Goal: Information Seeking & Learning: Learn about a topic

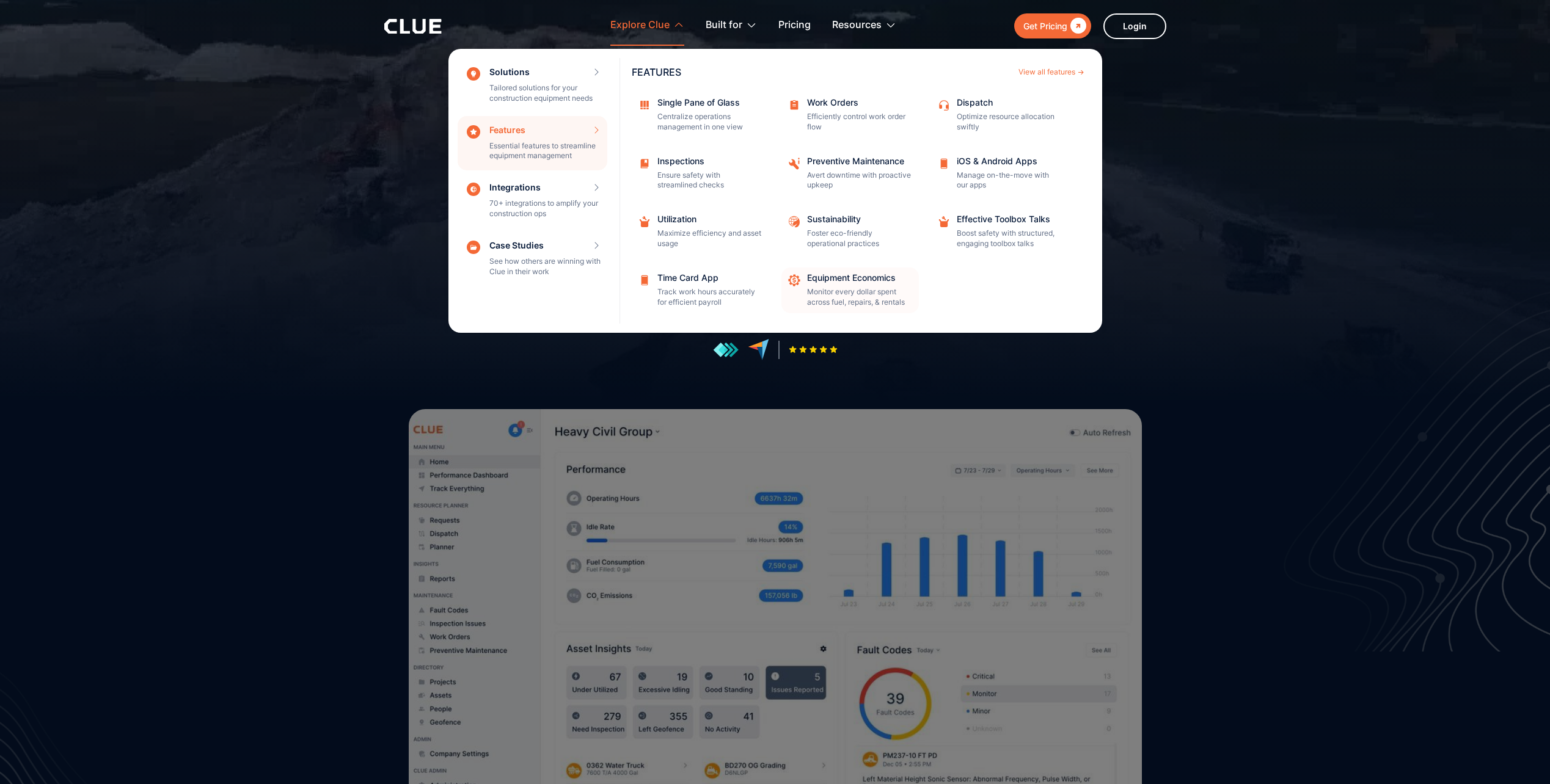
click at [894, 290] on p "Monitor every dollar spent across fuel, repairs, & rentals" at bounding box center [859, 297] width 104 height 21
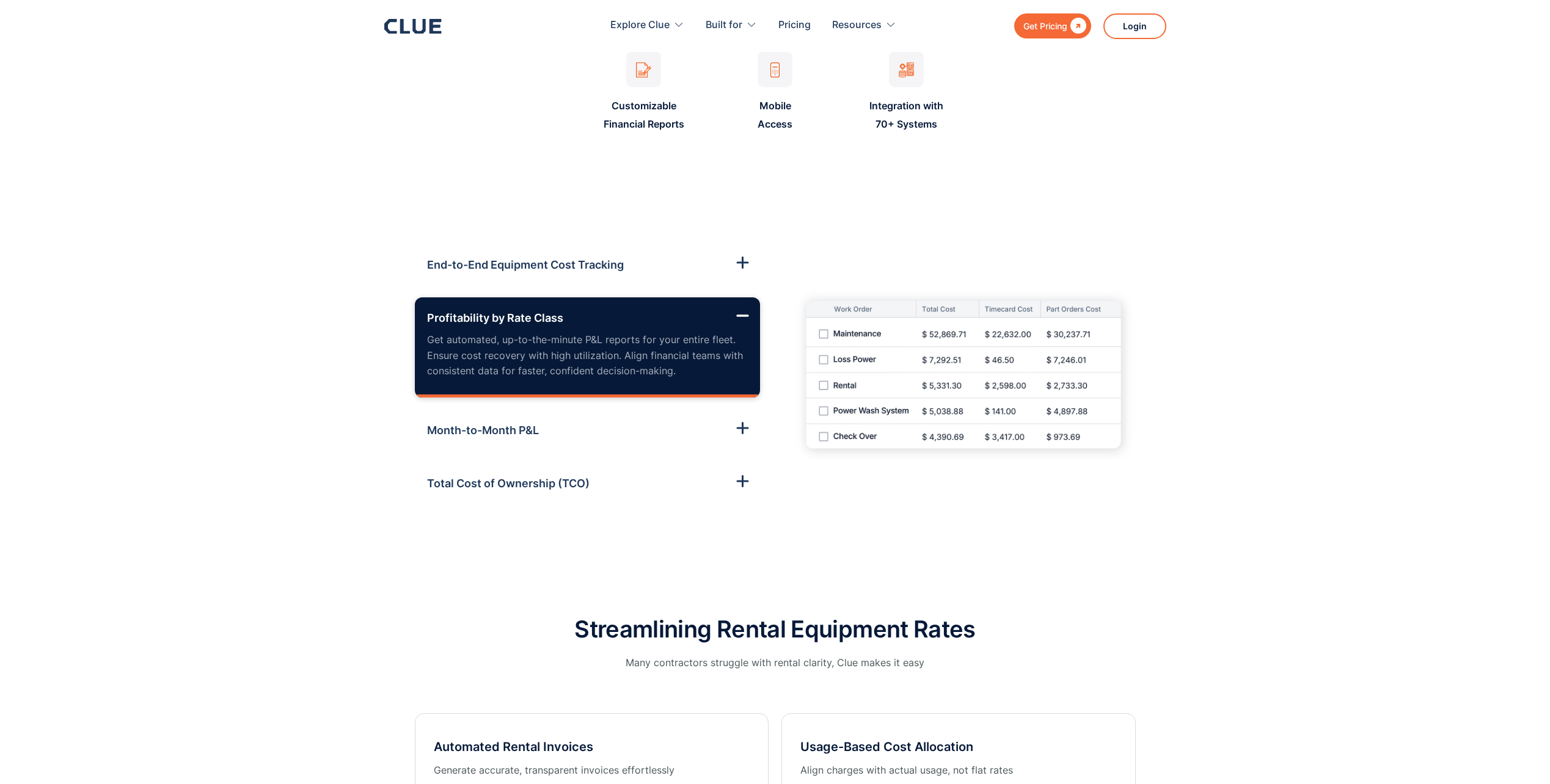
scroll to position [1282, 0]
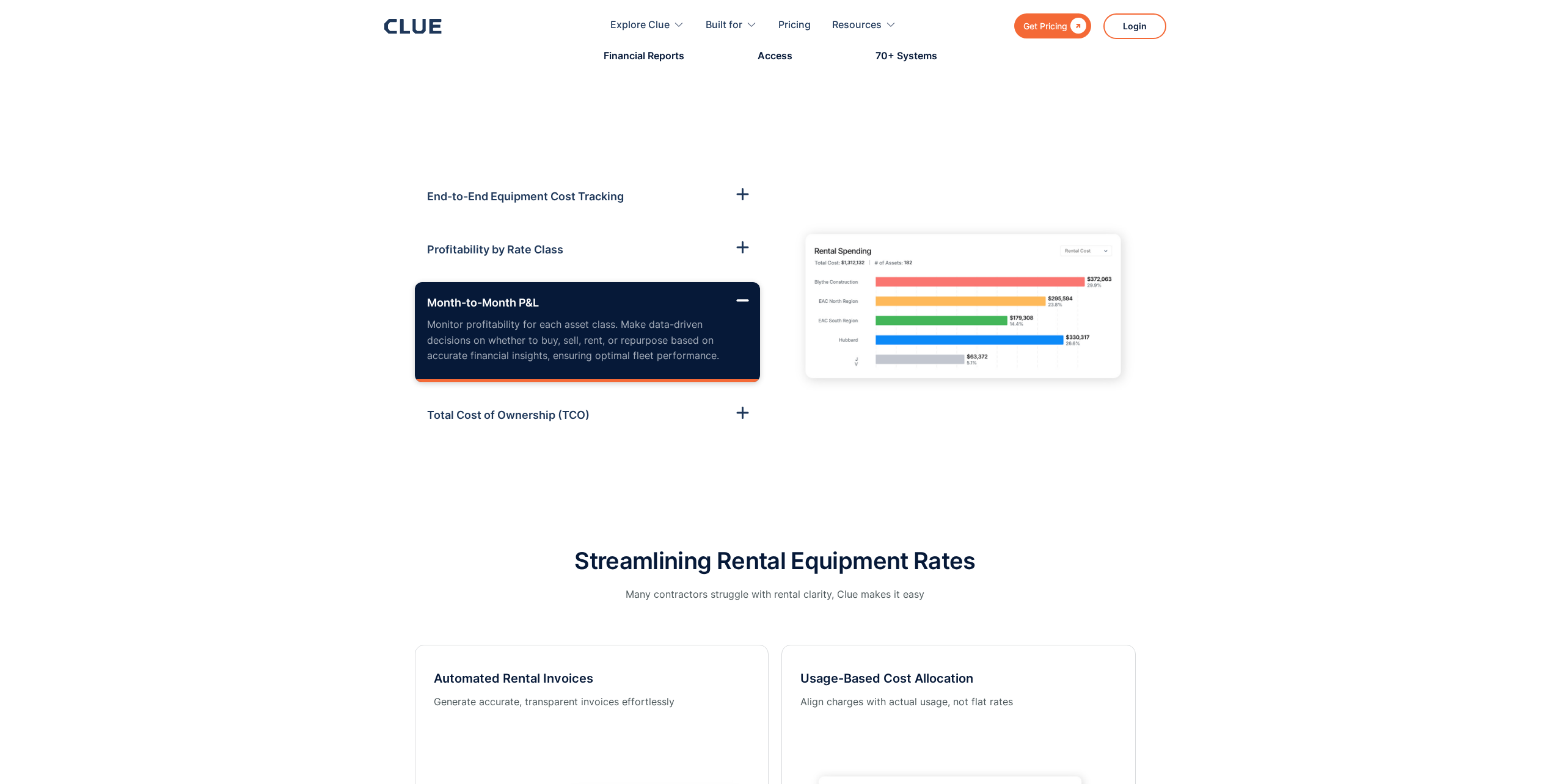
click at [569, 198] on h3 "End-to-End Equipment Cost Tracking" at bounding box center [525, 197] width 197 height 17
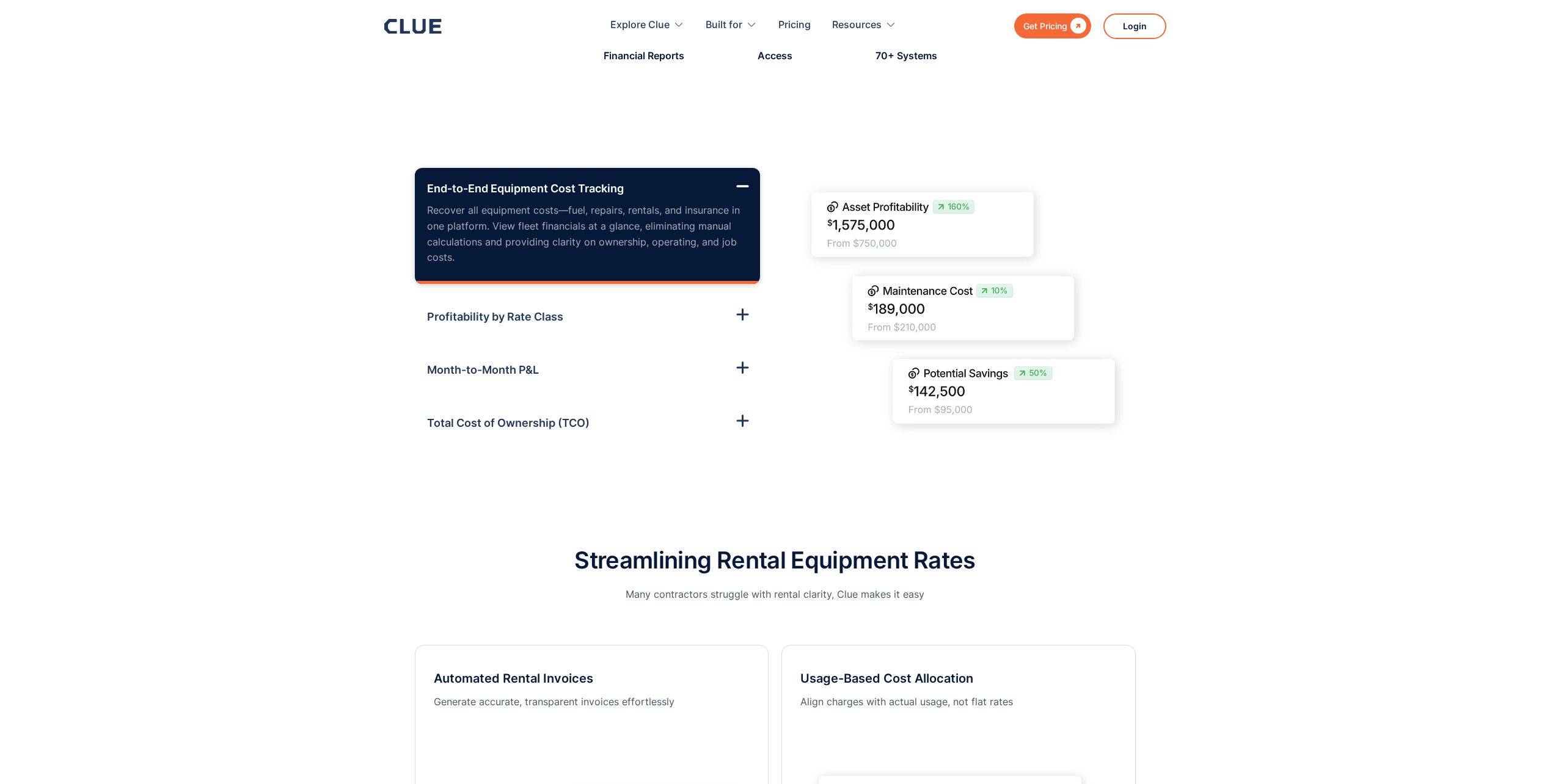
click at [472, 280] on link "End-to-End Equipment Cost Tracking Recover all equipment costs—fuel, repairs, r…" at bounding box center [588, 225] width 345 height 115
click at [482, 246] on p "Recover all equipment costs—fuel, repairs, rentals, and insurance in one platfo…" at bounding box center [588, 234] width 321 height 62
click at [490, 317] on h3 "Profitability by Rate Class" at bounding box center [495, 317] width 136 height 17
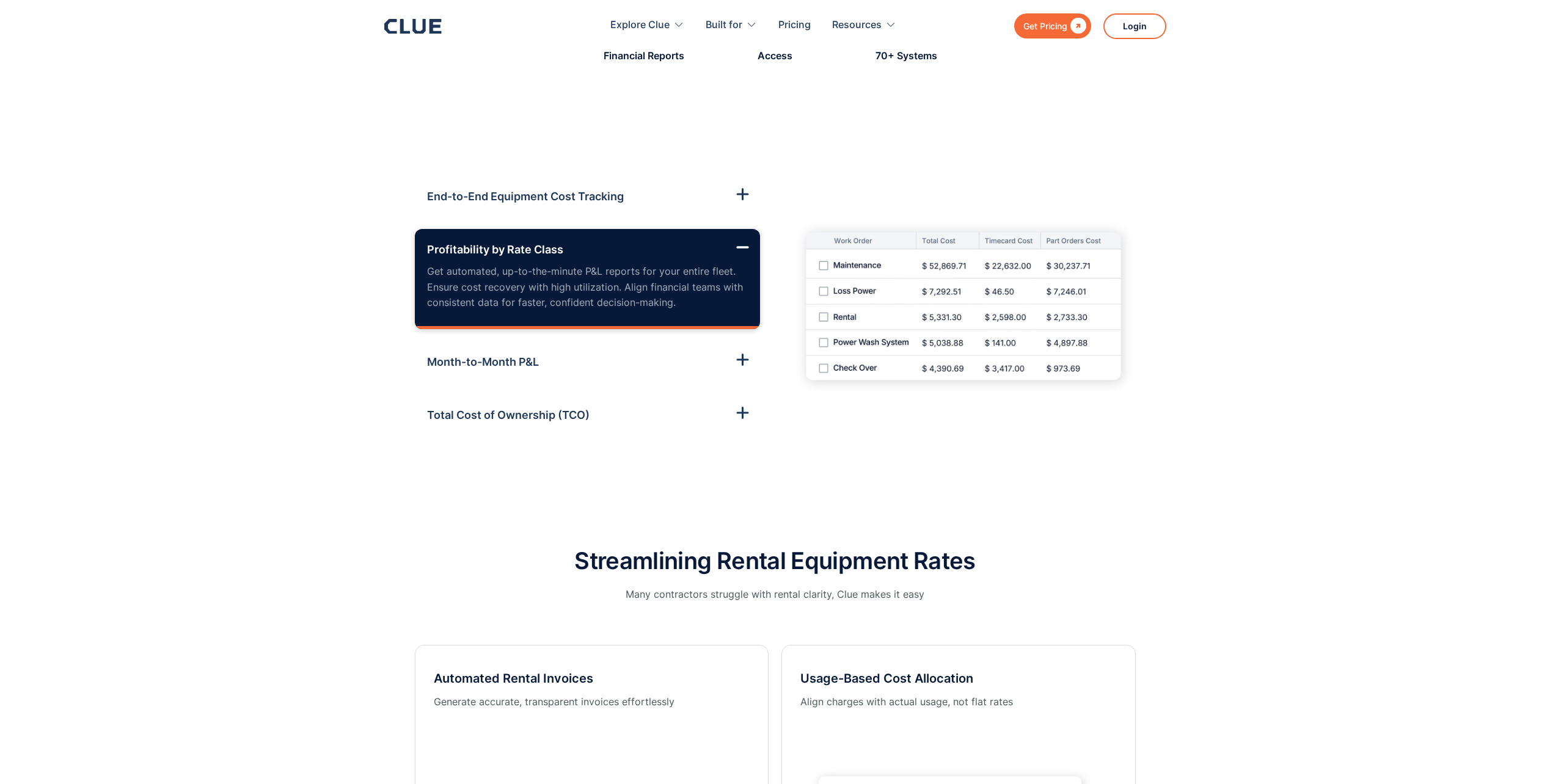
click at [483, 297] on p "Get automated, up-to-the-minute P&L reports for your entire fleet. Ensure cost …" at bounding box center [588, 287] width 321 height 47
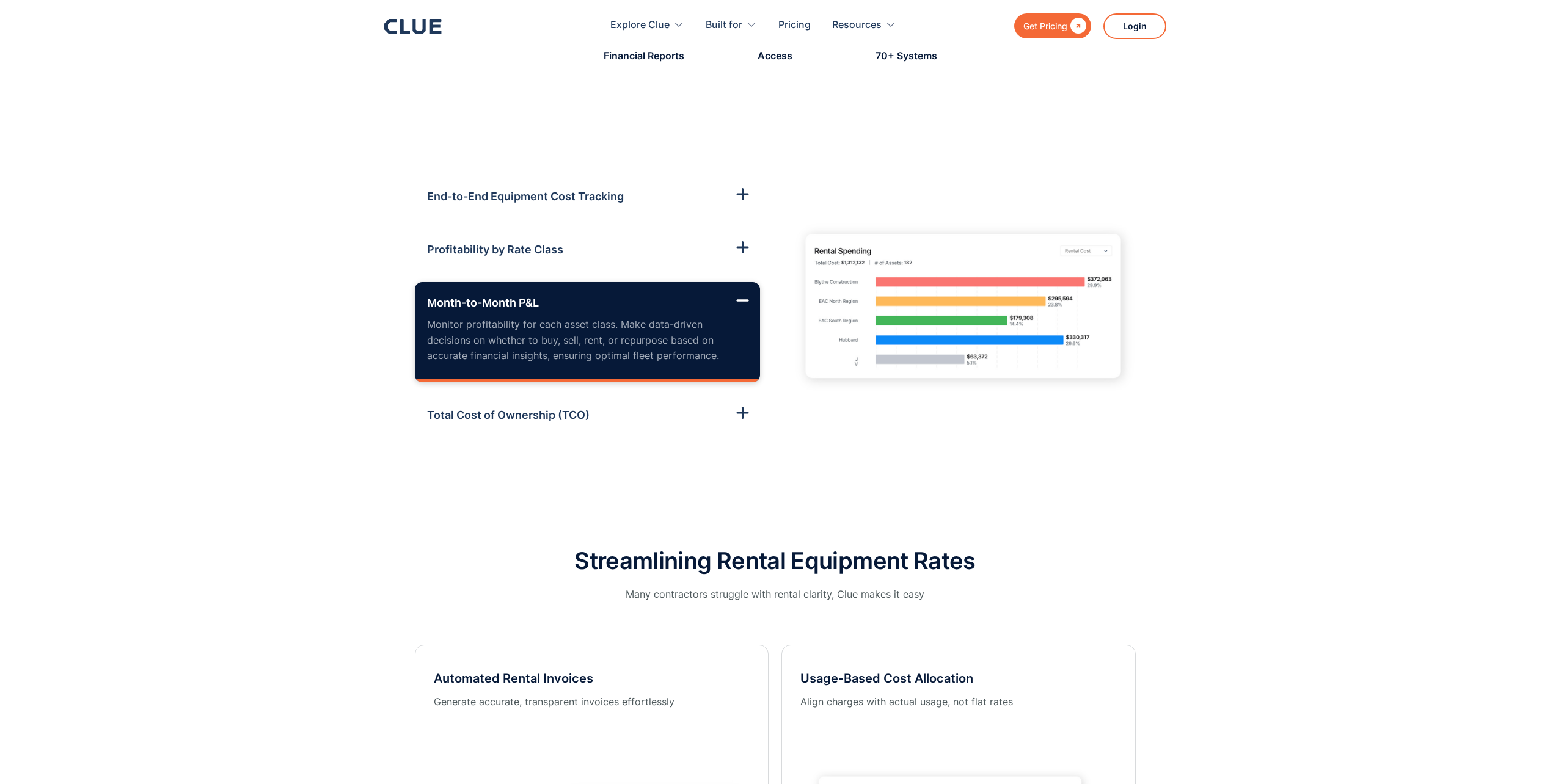
click at [483, 297] on h3 "Month-to-Month P&L" at bounding box center [482, 303] width 112 height 17
click at [493, 251] on h3 "Profitability by Rate Class" at bounding box center [495, 250] width 136 height 17
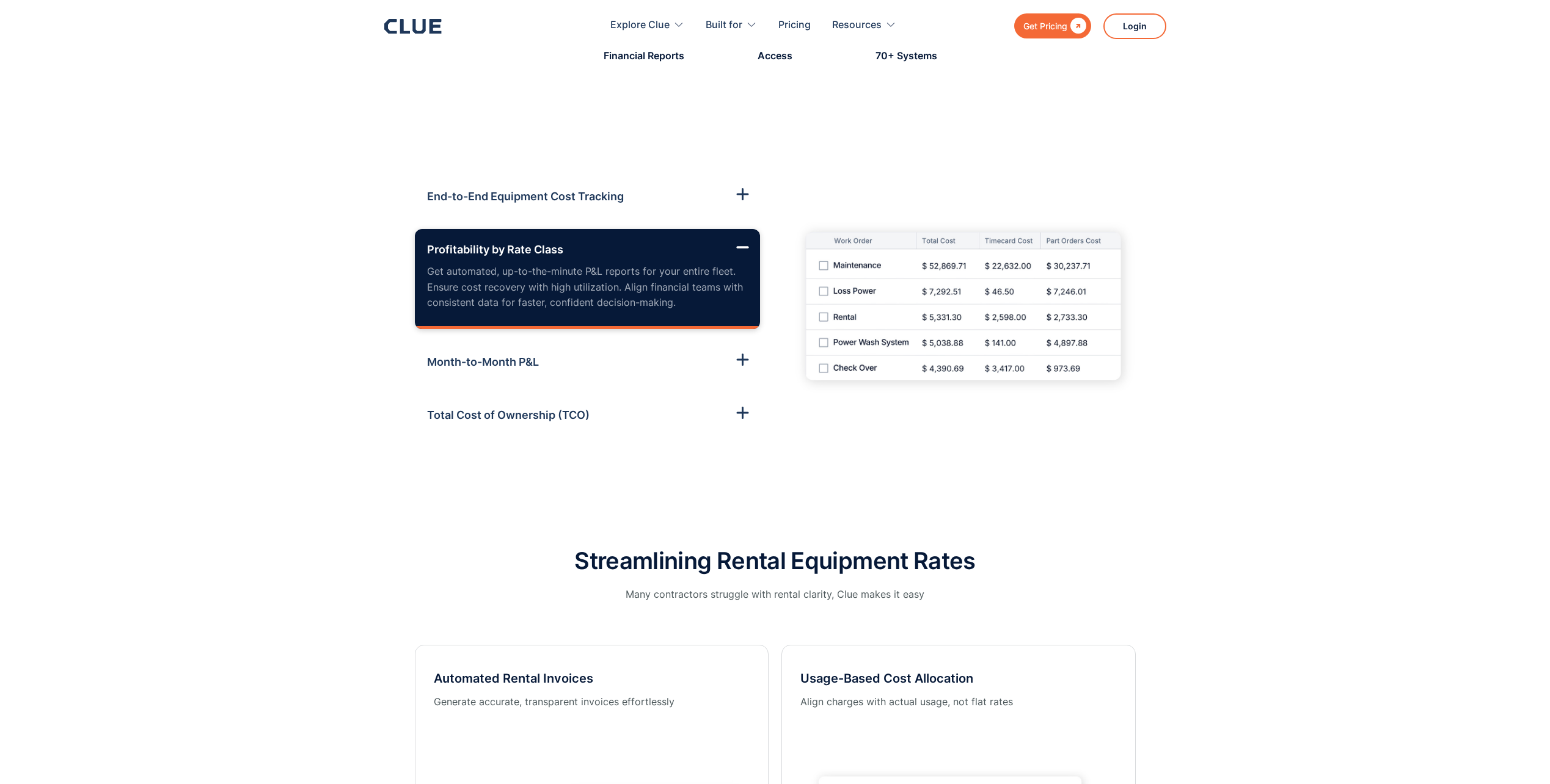
click at [492, 271] on p "Get automated, up-to-the-minute P&L reports for your entire fleet. Ensure cost …" at bounding box center [588, 287] width 321 height 47
click at [477, 361] on h3 "Month-to-Month P&L" at bounding box center [482, 362] width 112 height 17
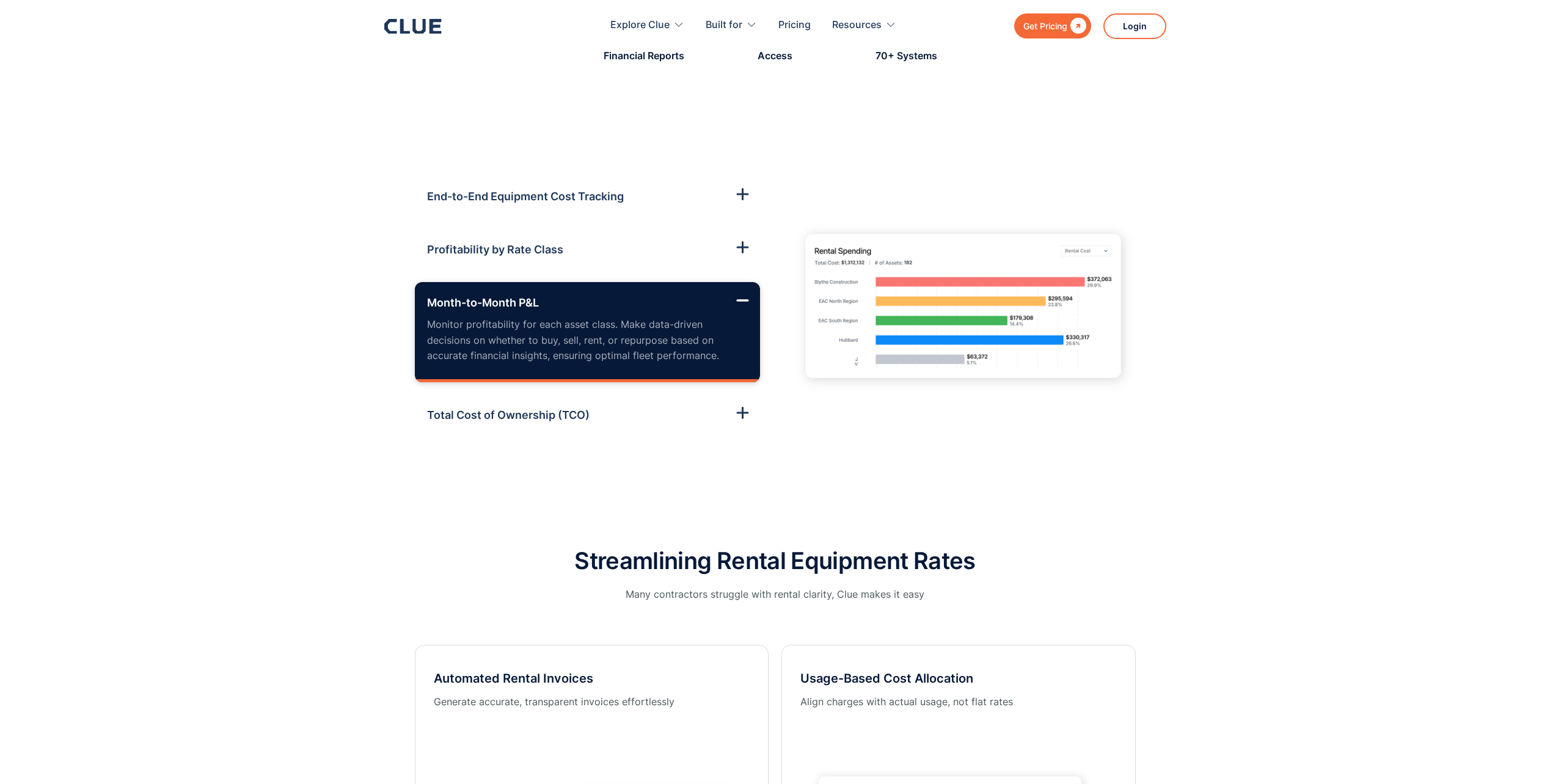
click at [480, 334] on p "Monitor profitability for each asset class. Make data-driven decisions on wheth…" at bounding box center [588, 340] width 321 height 47
click at [482, 413] on h3 "Total Cost of Ownership (TCO)" at bounding box center [508, 415] width 162 height 17
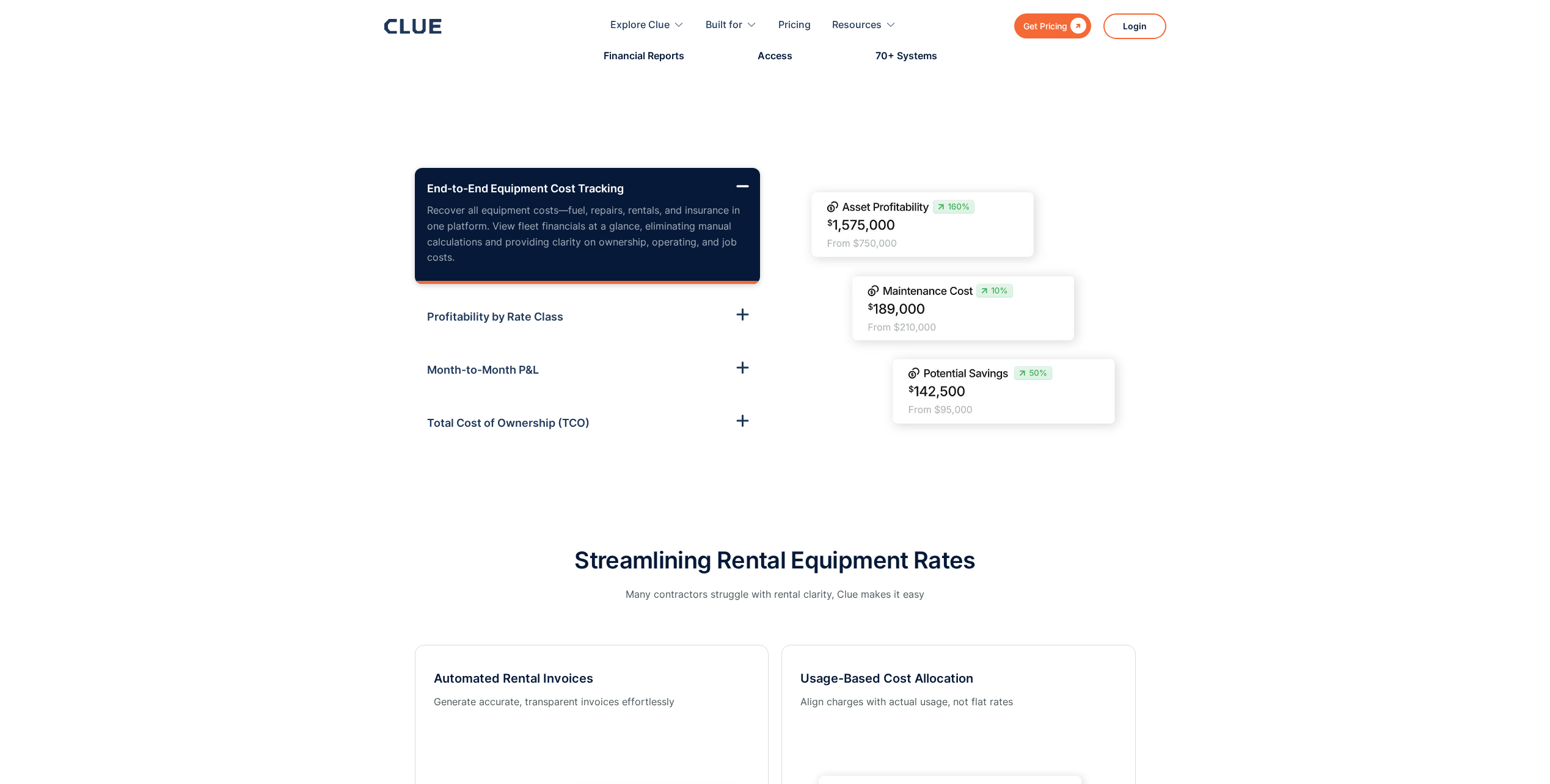
click at [498, 426] on h3 "Total Cost of Ownership (TCO)" at bounding box center [508, 424] width 162 height 17
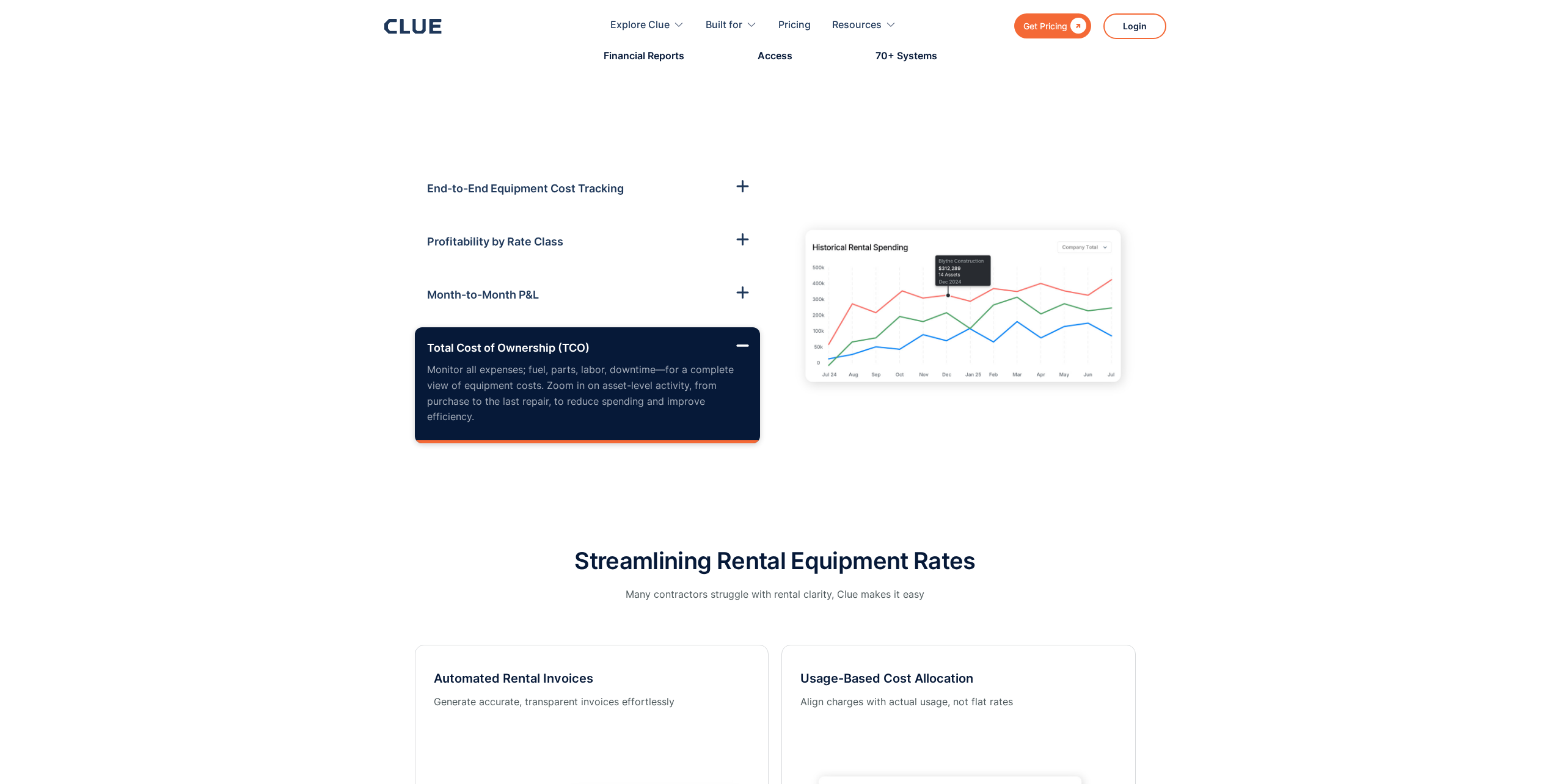
click at [500, 405] on p "Monitor all expenses; fuel, parts, labor, downtime—for a complete view of equip…" at bounding box center [588, 393] width 321 height 62
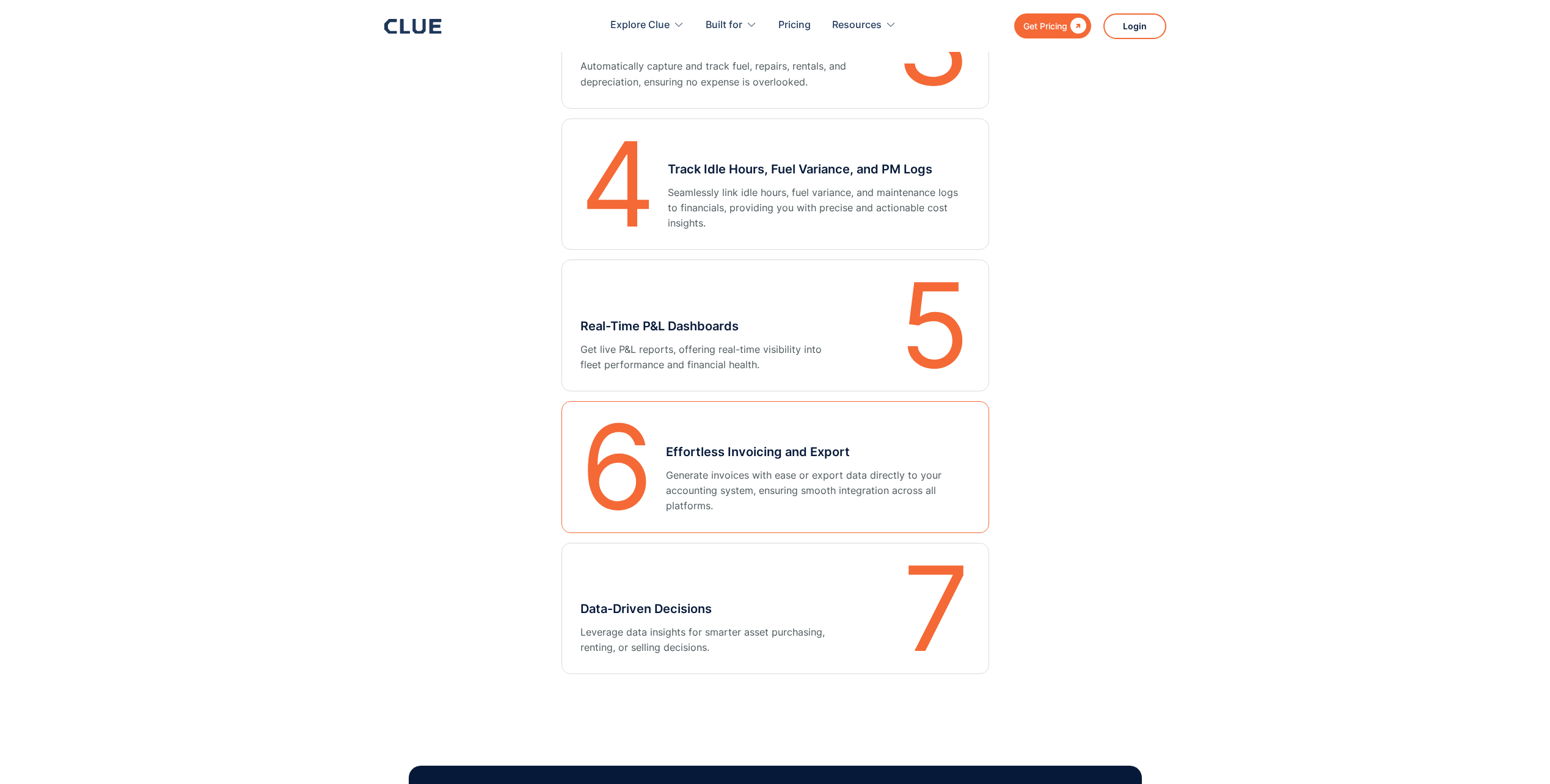
scroll to position [3725, 0]
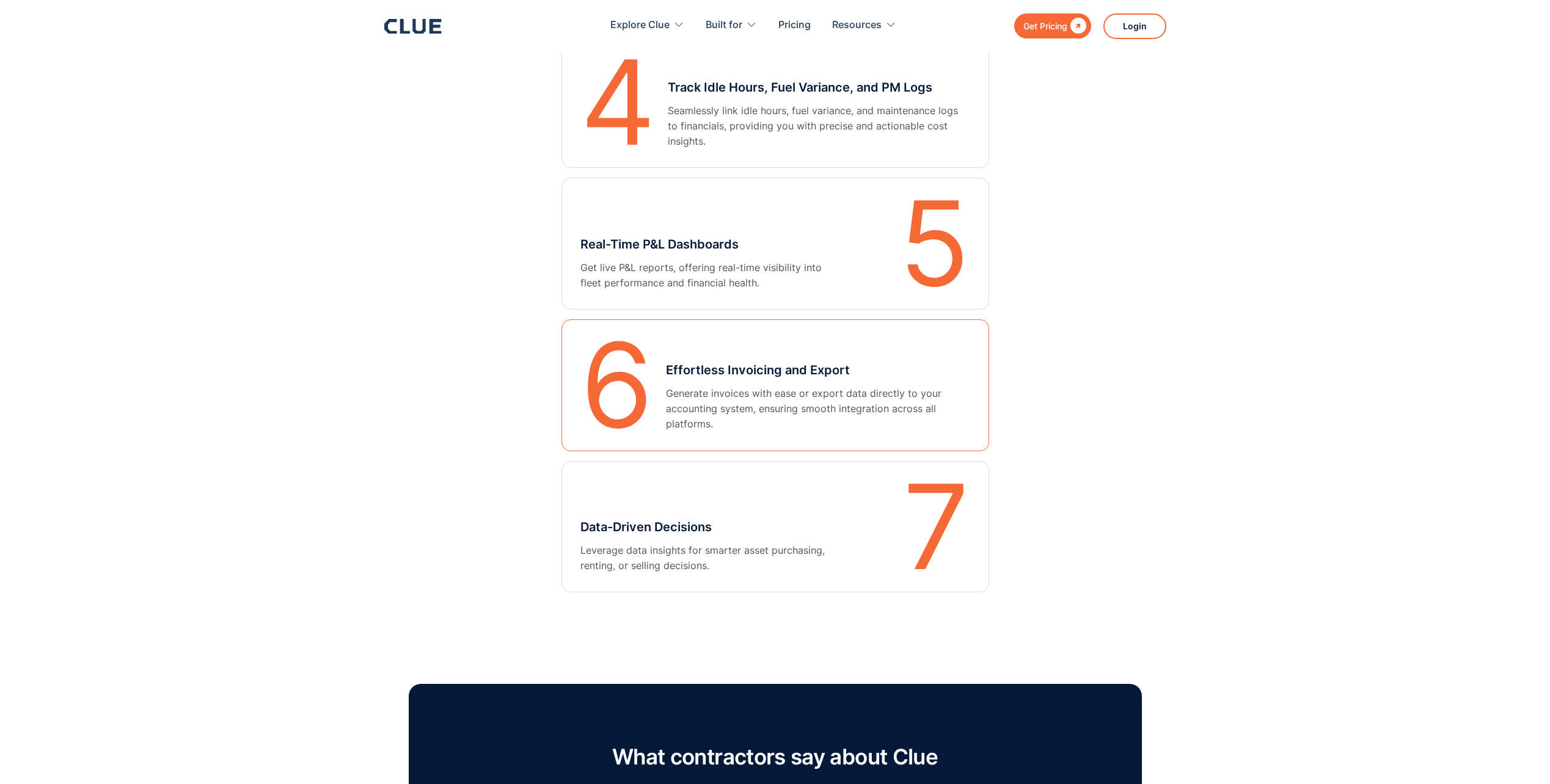
click at [786, 393] on p "Generate invoices with ease or export data directly to your accounting system, …" at bounding box center [818, 408] width 304 height 46
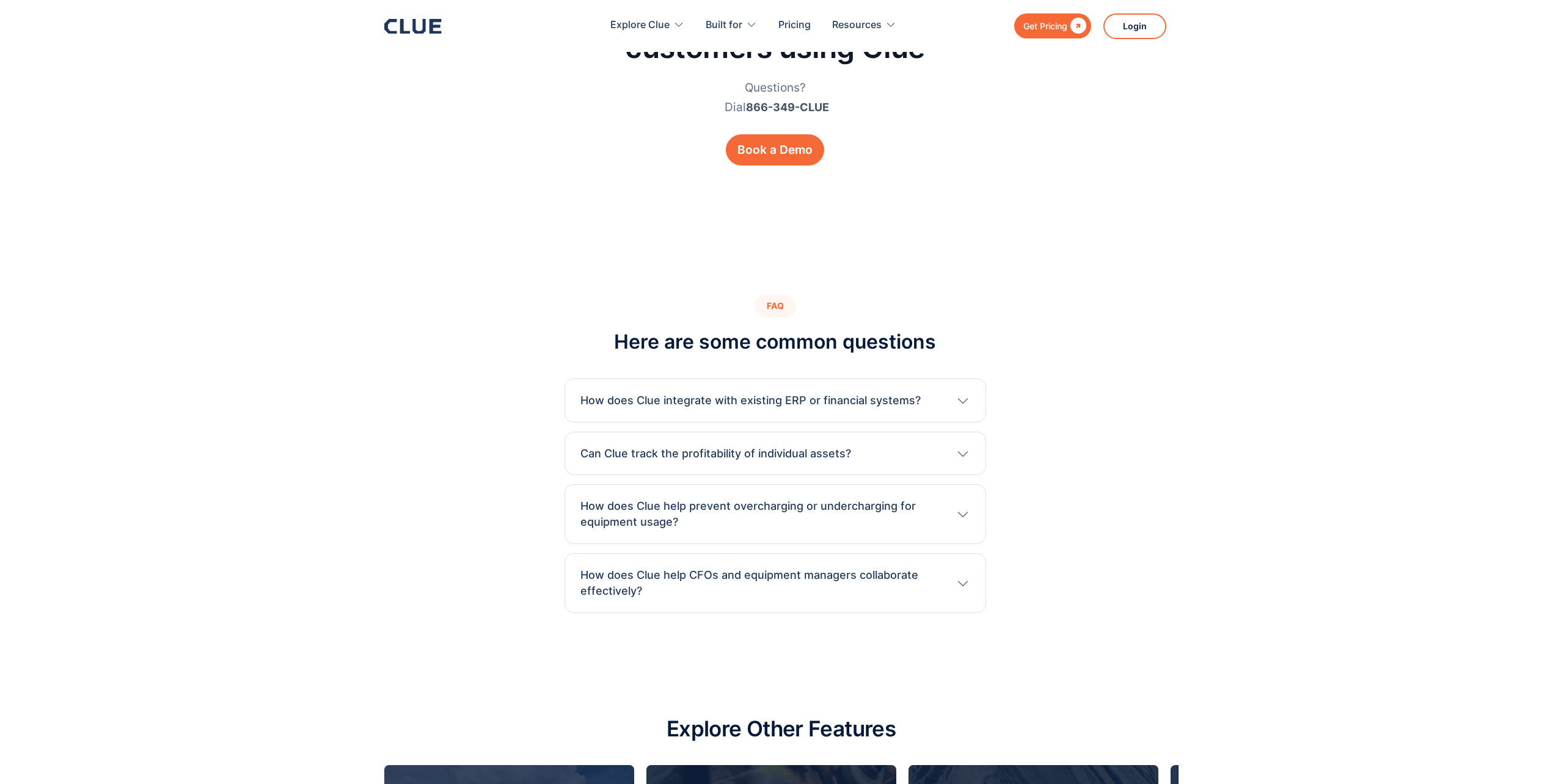
scroll to position [4947, 0]
click at [963, 407] on div at bounding box center [962, 399] width 14 height 14
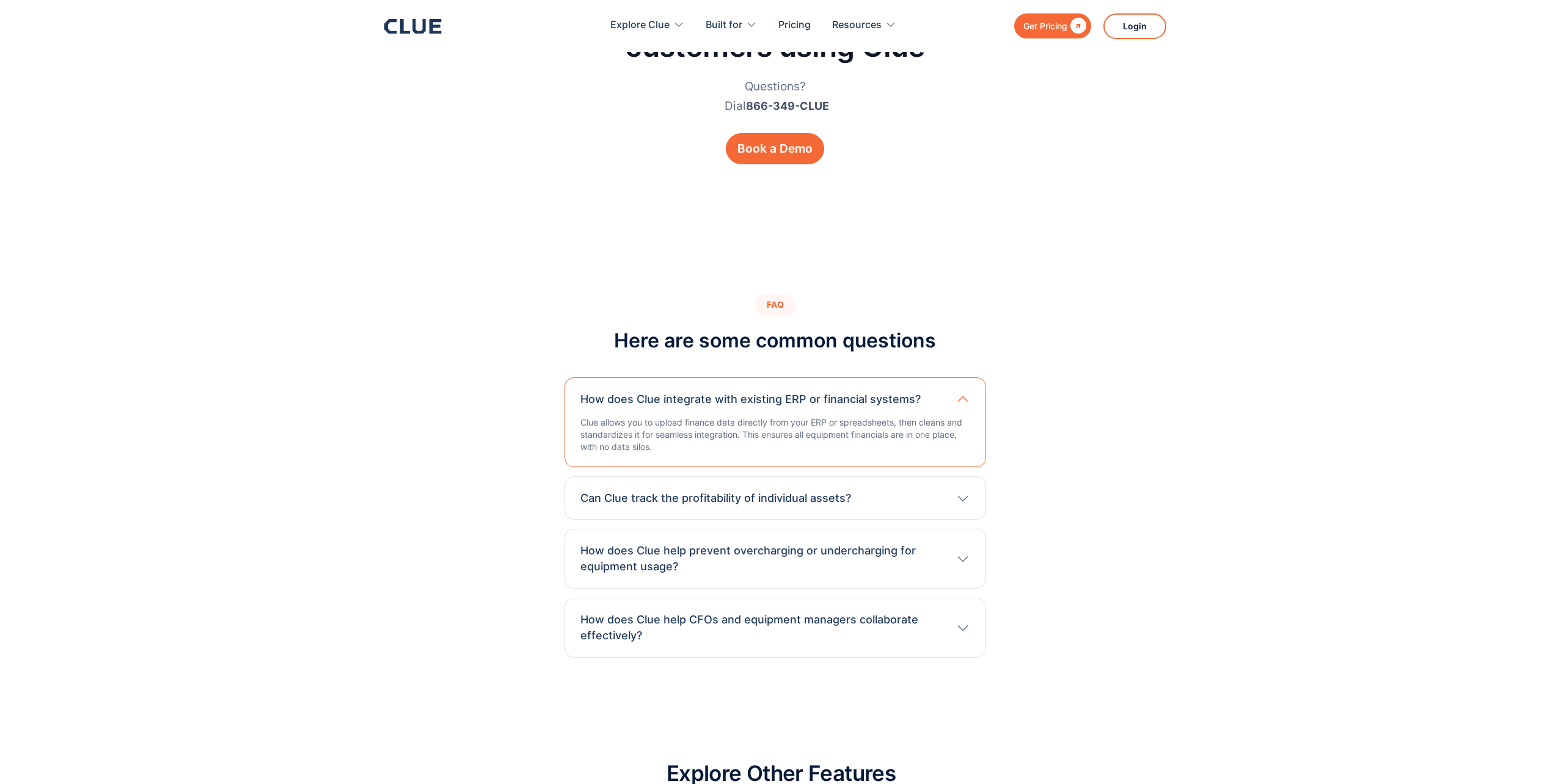
scroll to position [4948, 0]
click at [967, 397] on icon at bounding box center [962, 398] width 15 height 14
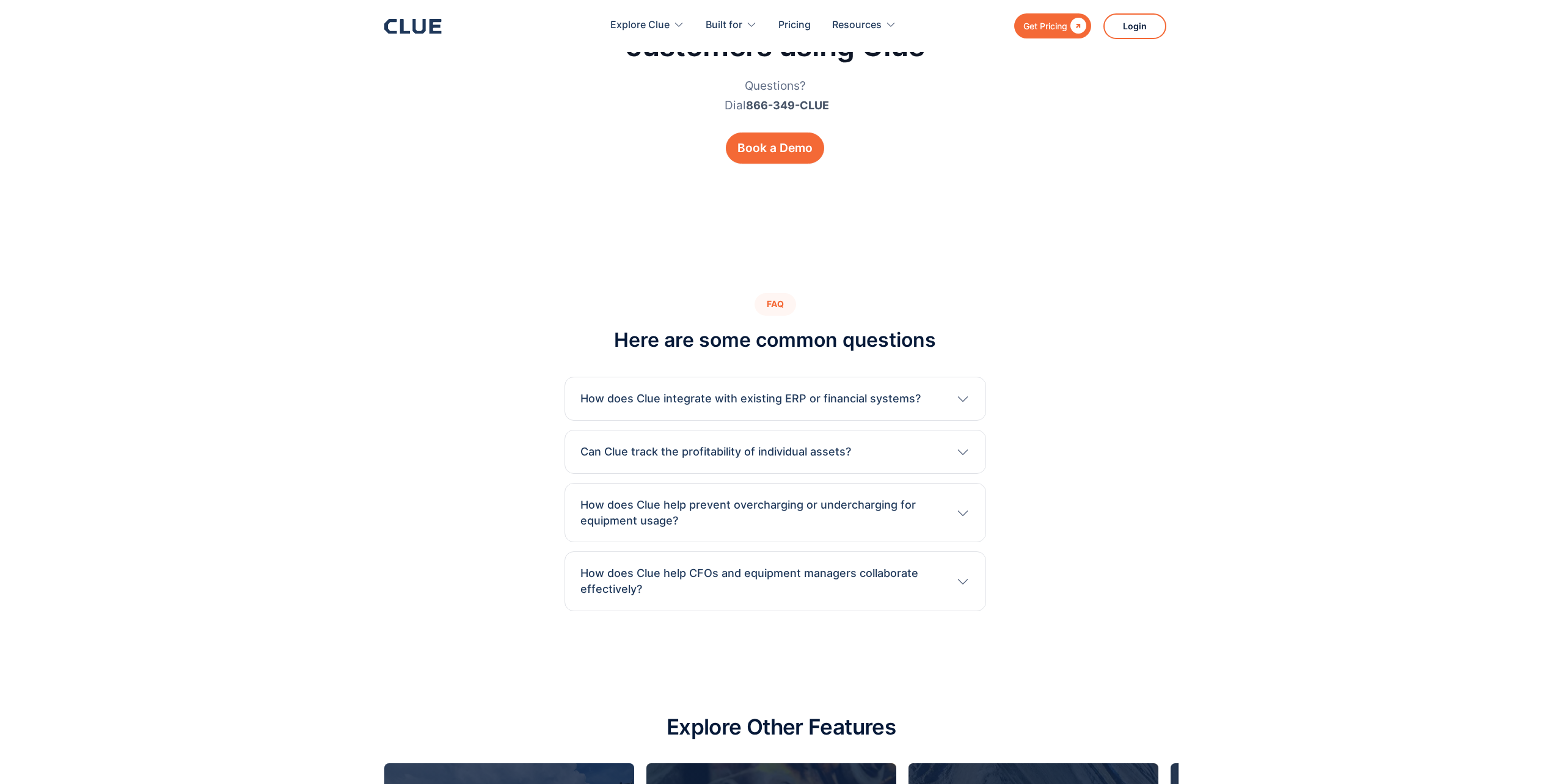
click at [932, 453] on div "Can Clue track the profitability of individual assets?" at bounding box center [776, 451] width 390 height 16
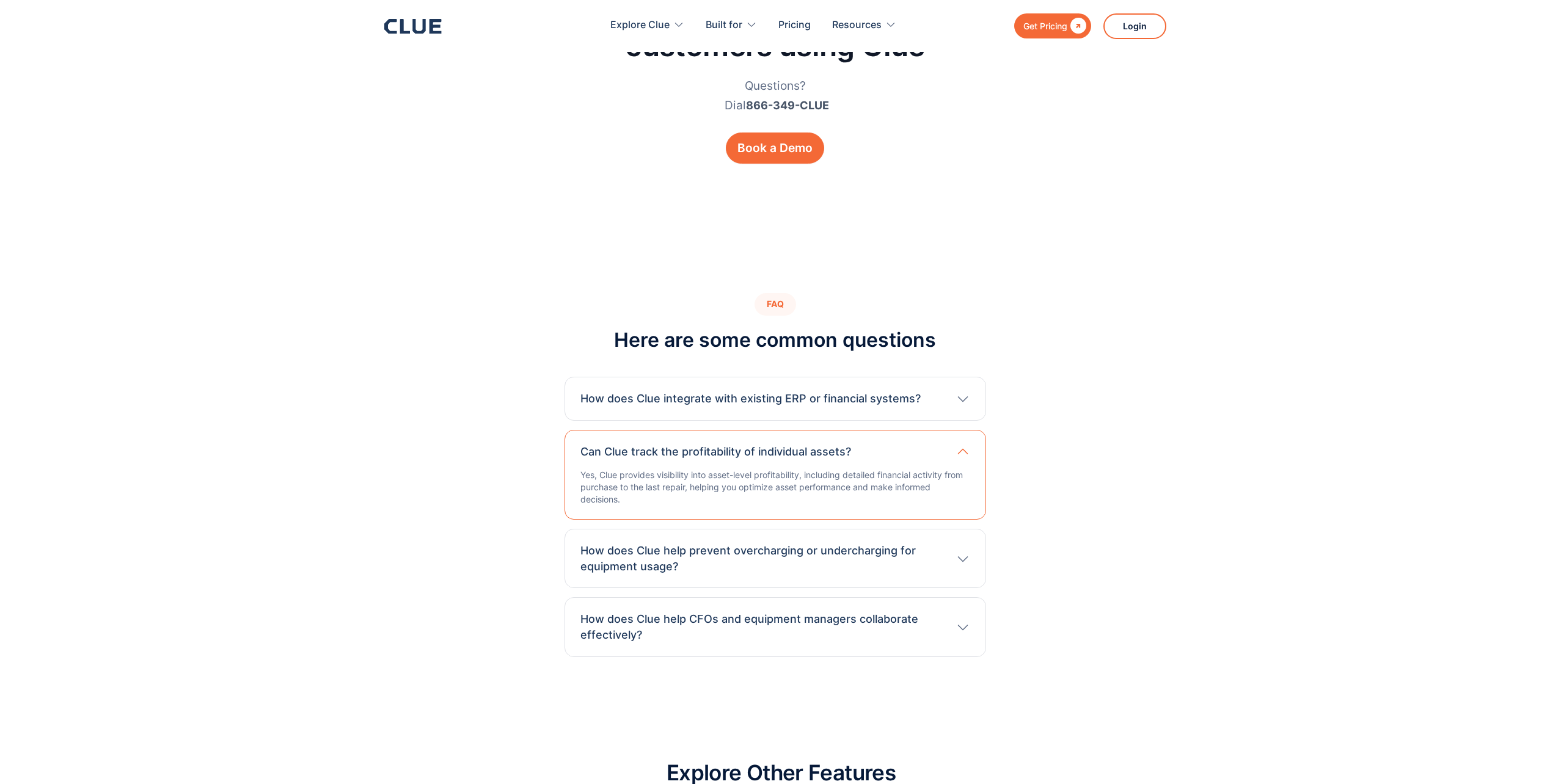
scroll to position [4947, 0]
click at [923, 453] on div "Can Clue track the profitability of individual assets?" at bounding box center [776, 452] width 390 height 16
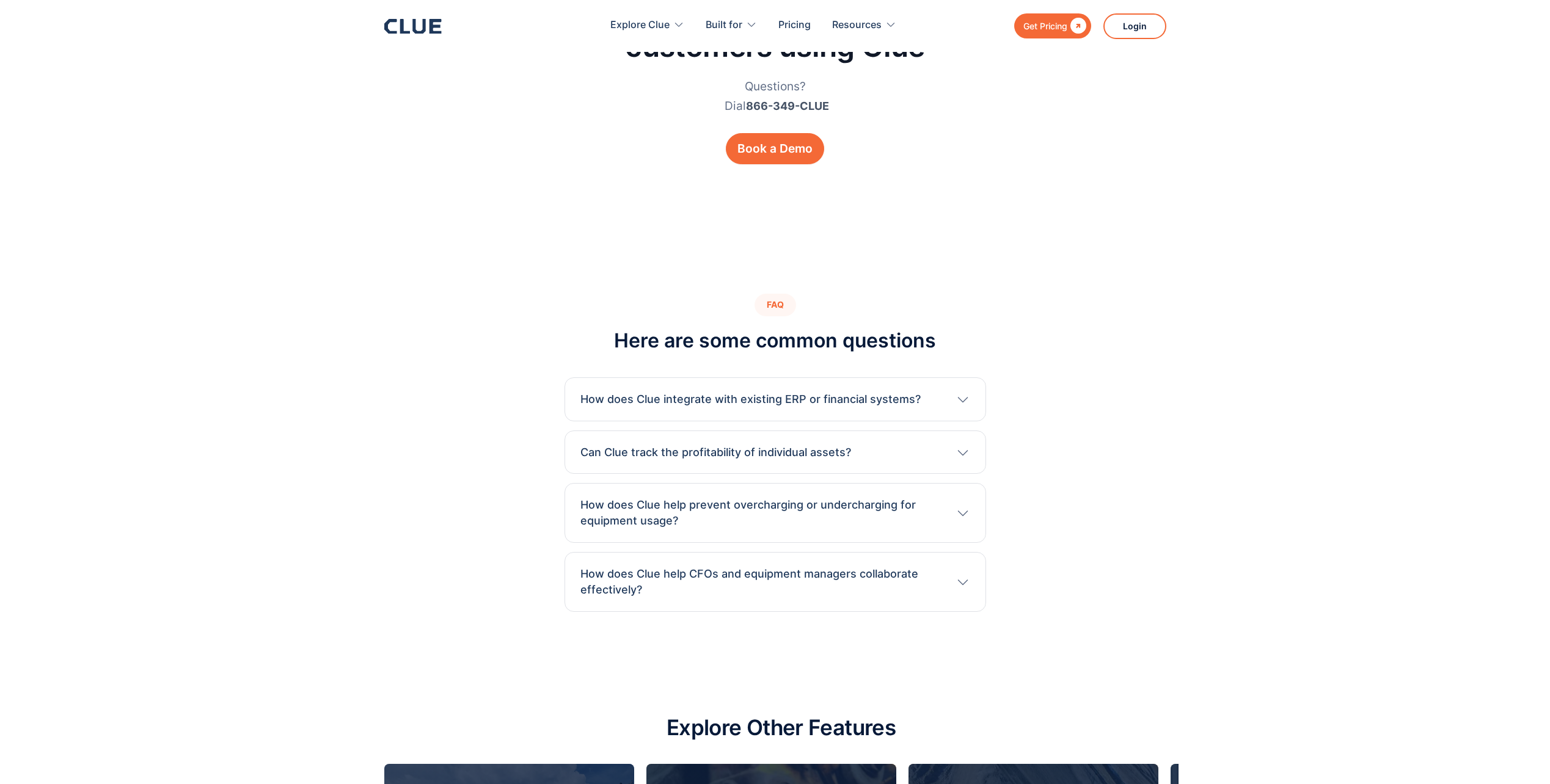
scroll to position [4948, 0]
click at [941, 513] on h3 "How does Clue help prevent overcharging or undercharging for equipment usage?" at bounding box center [762, 513] width 363 height 32
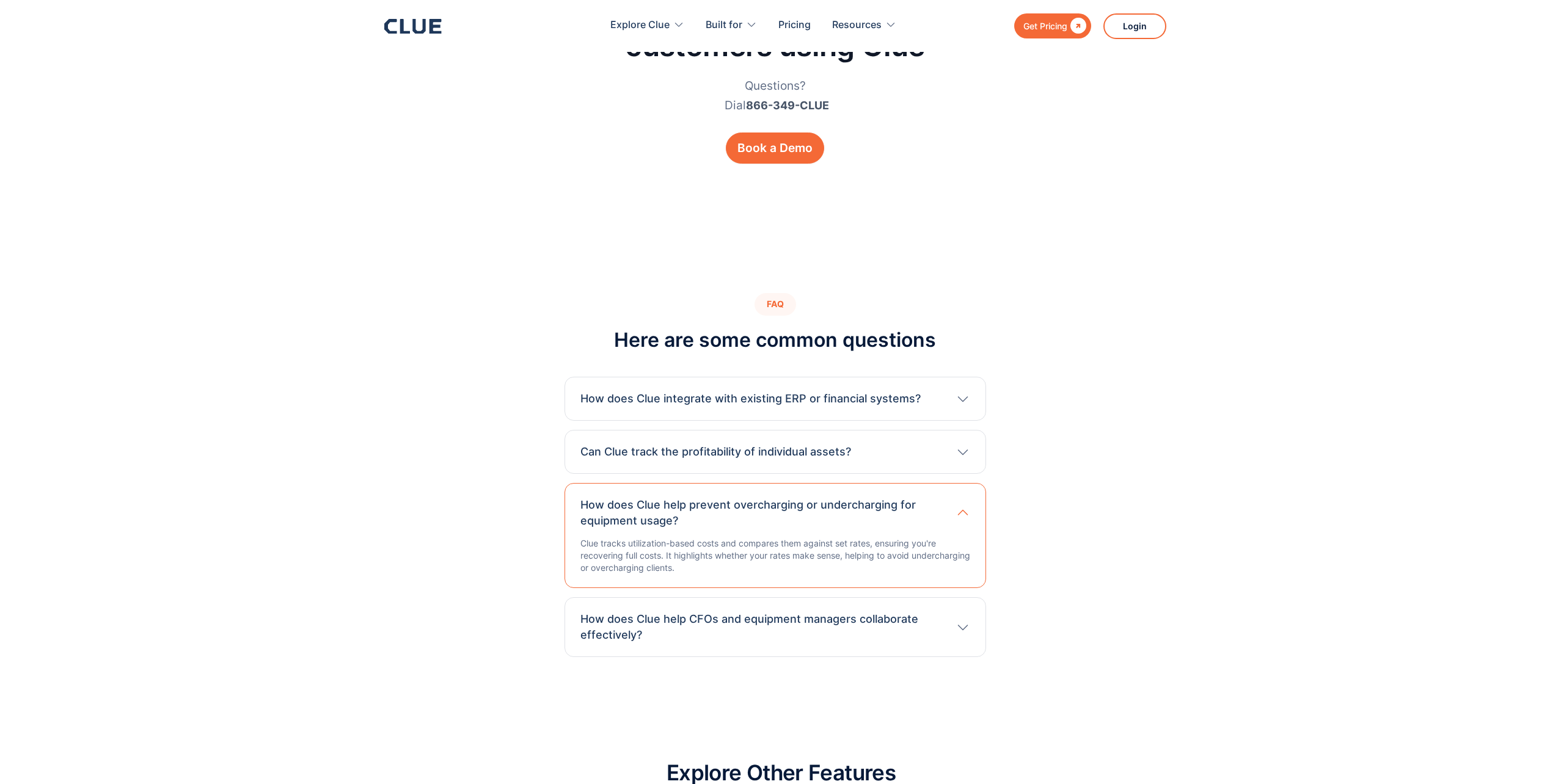
click at [936, 514] on h3 "How does Clue help prevent overcharging or undercharging for equipment usage?" at bounding box center [762, 513] width 363 height 32
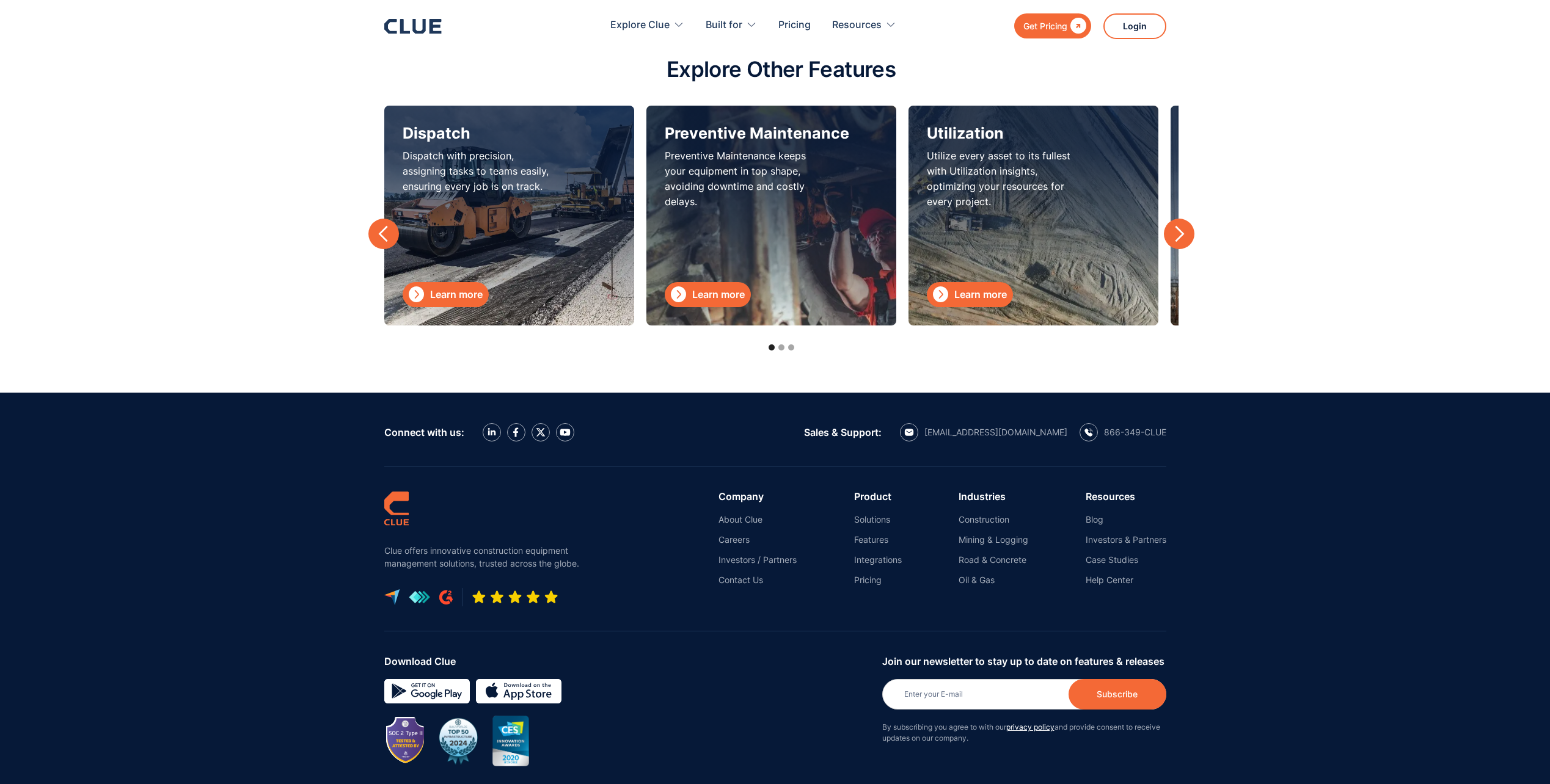
scroll to position [5496, 0]
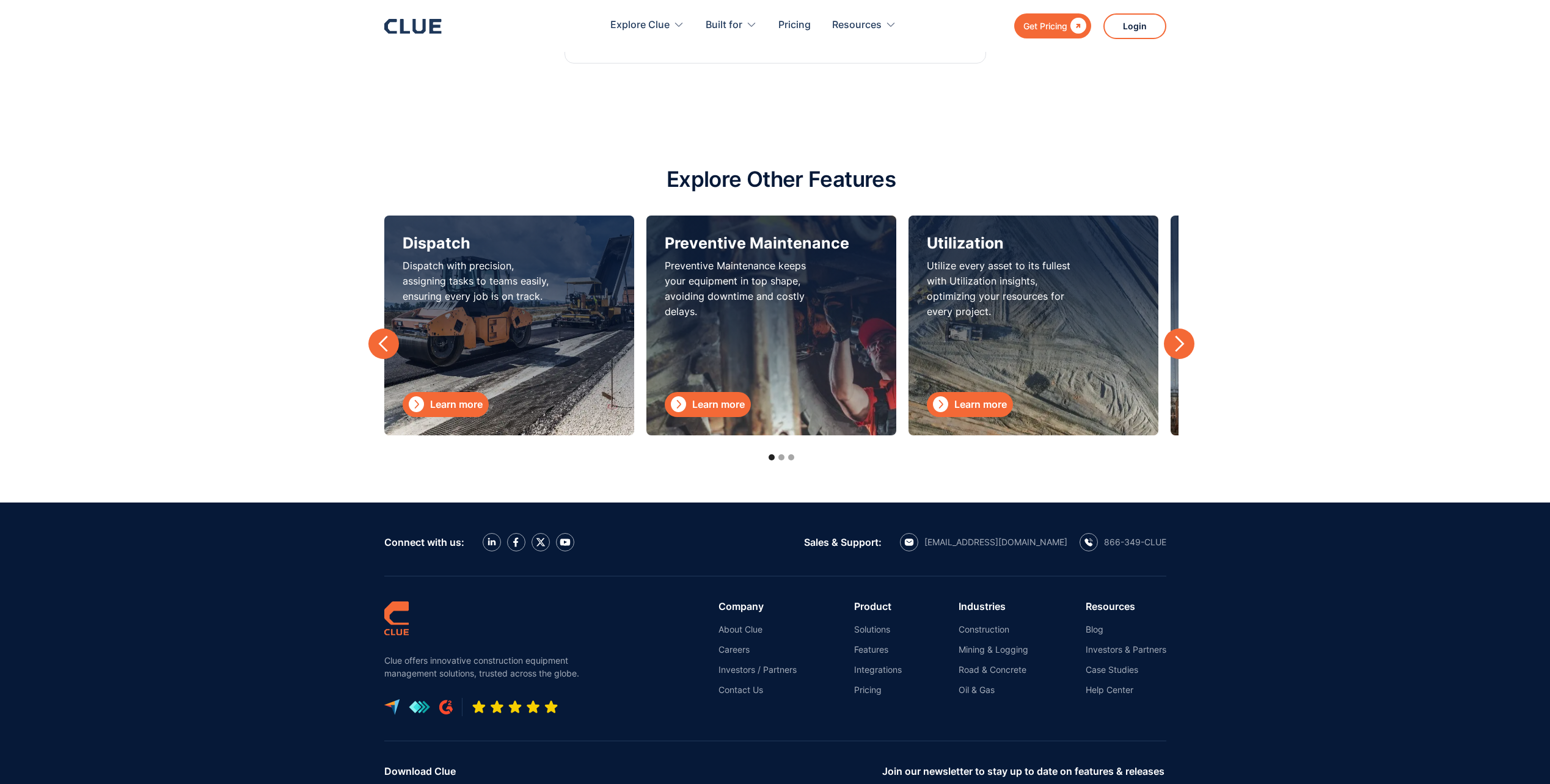
click at [1184, 346] on div "next slide" at bounding box center [1179, 344] width 18 height 18
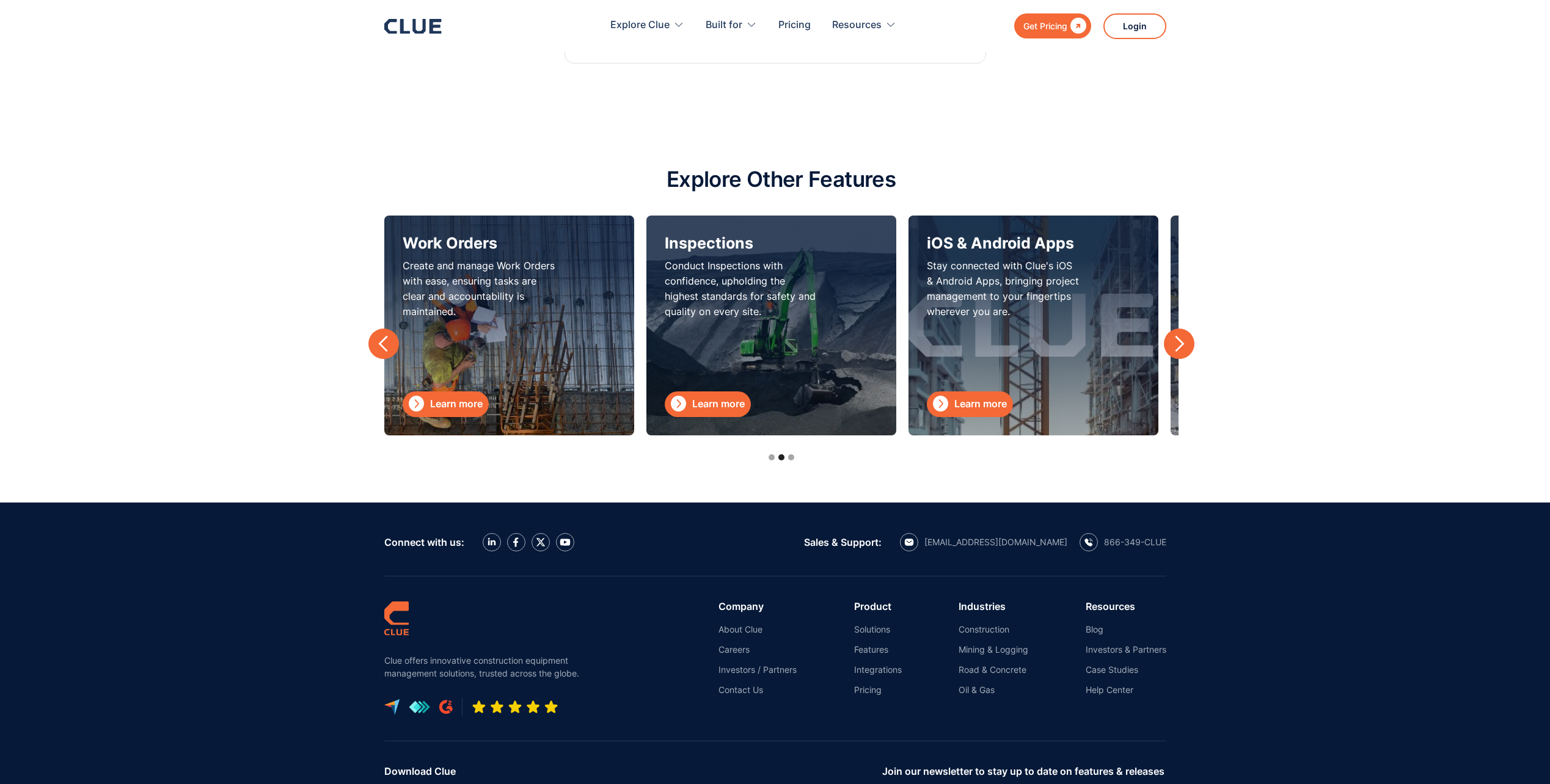
click at [1184, 346] on div "next slide" at bounding box center [1179, 344] width 18 height 18
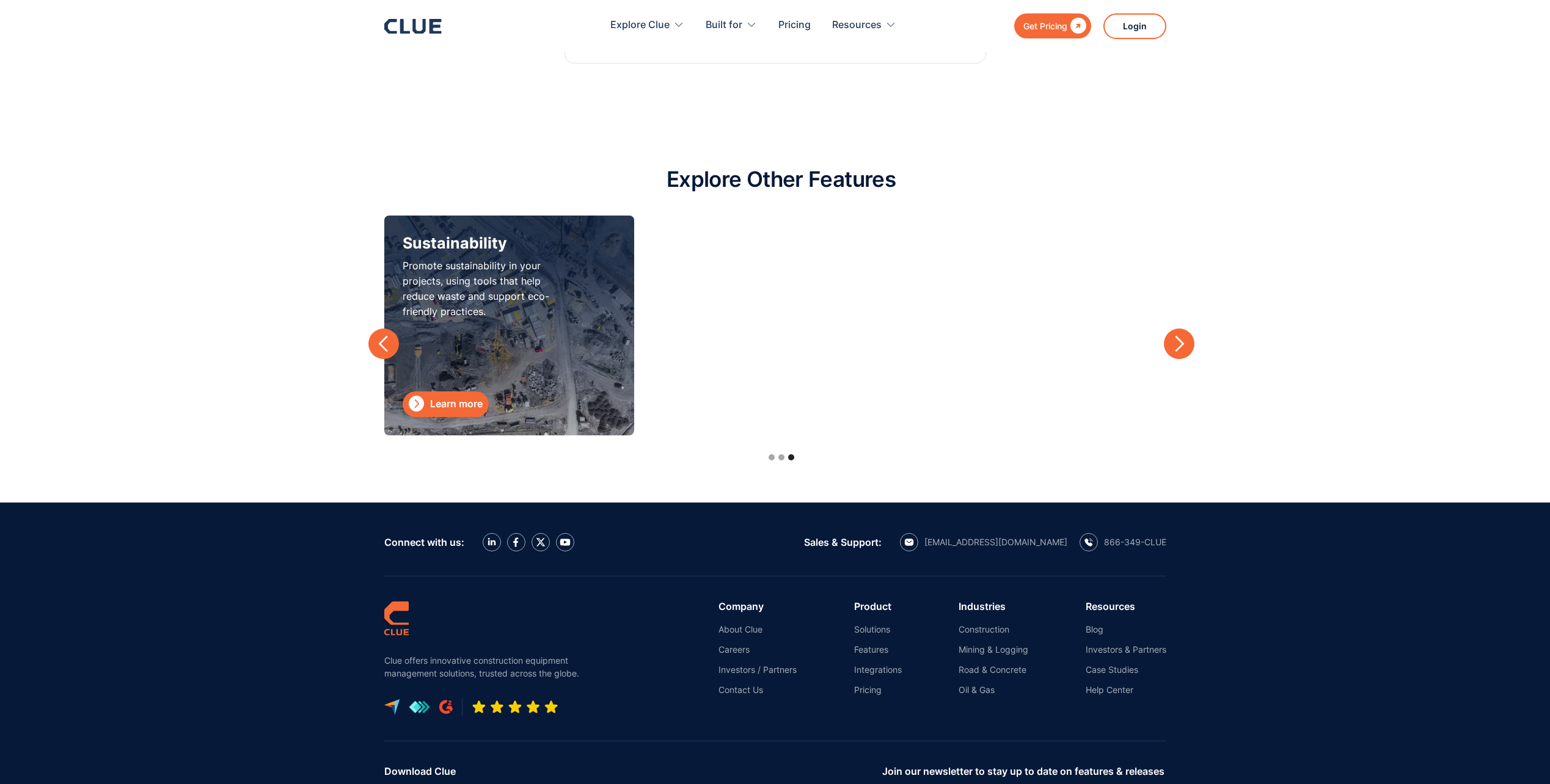
click at [1183, 346] on div "next slide" at bounding box center [1179, 344] width 18 height 18
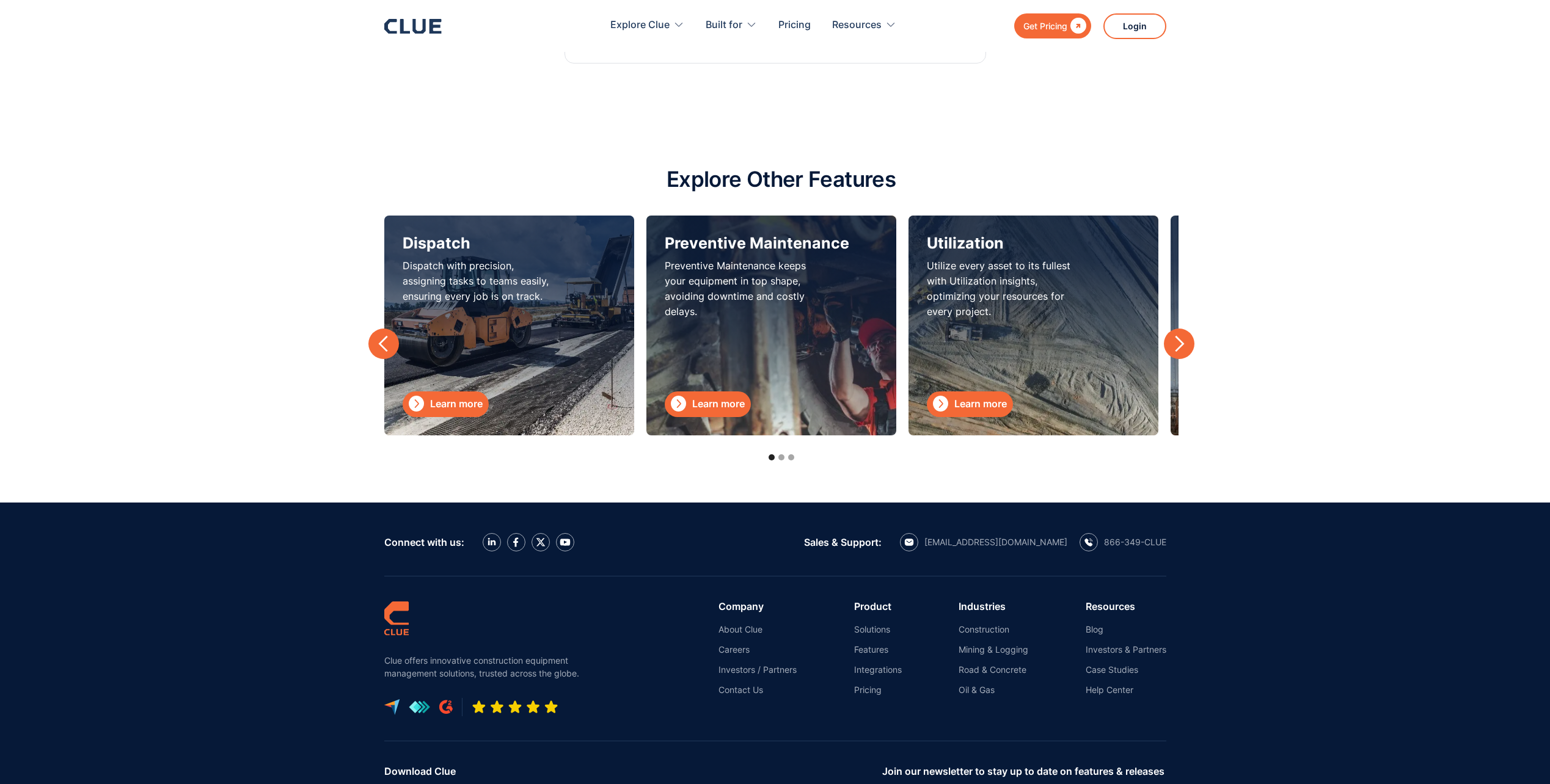
click at [388, 348] on div "previous slide" at bounding box center [384, 344] width 18 height 18
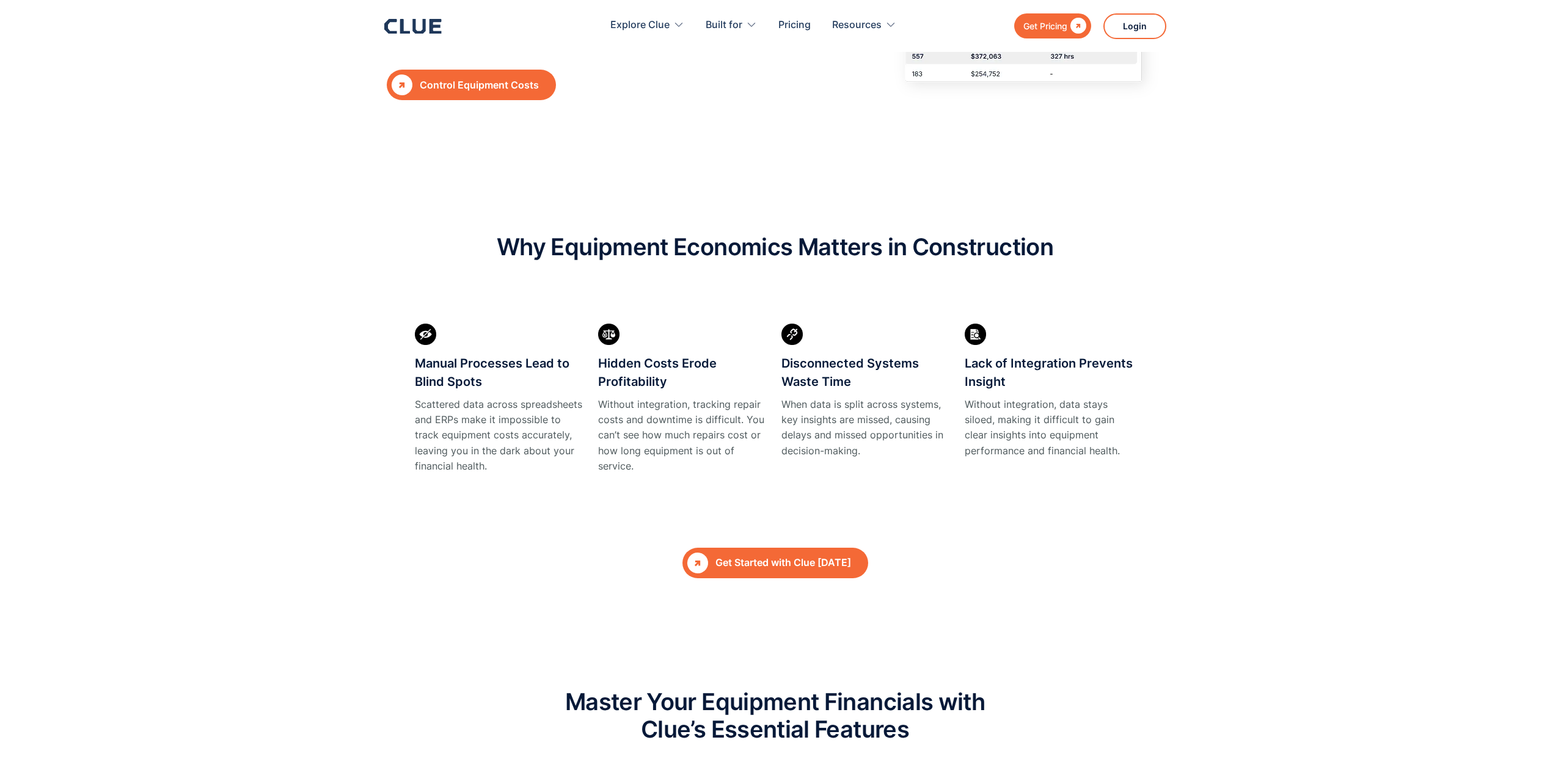
scroll to position [0, 0]
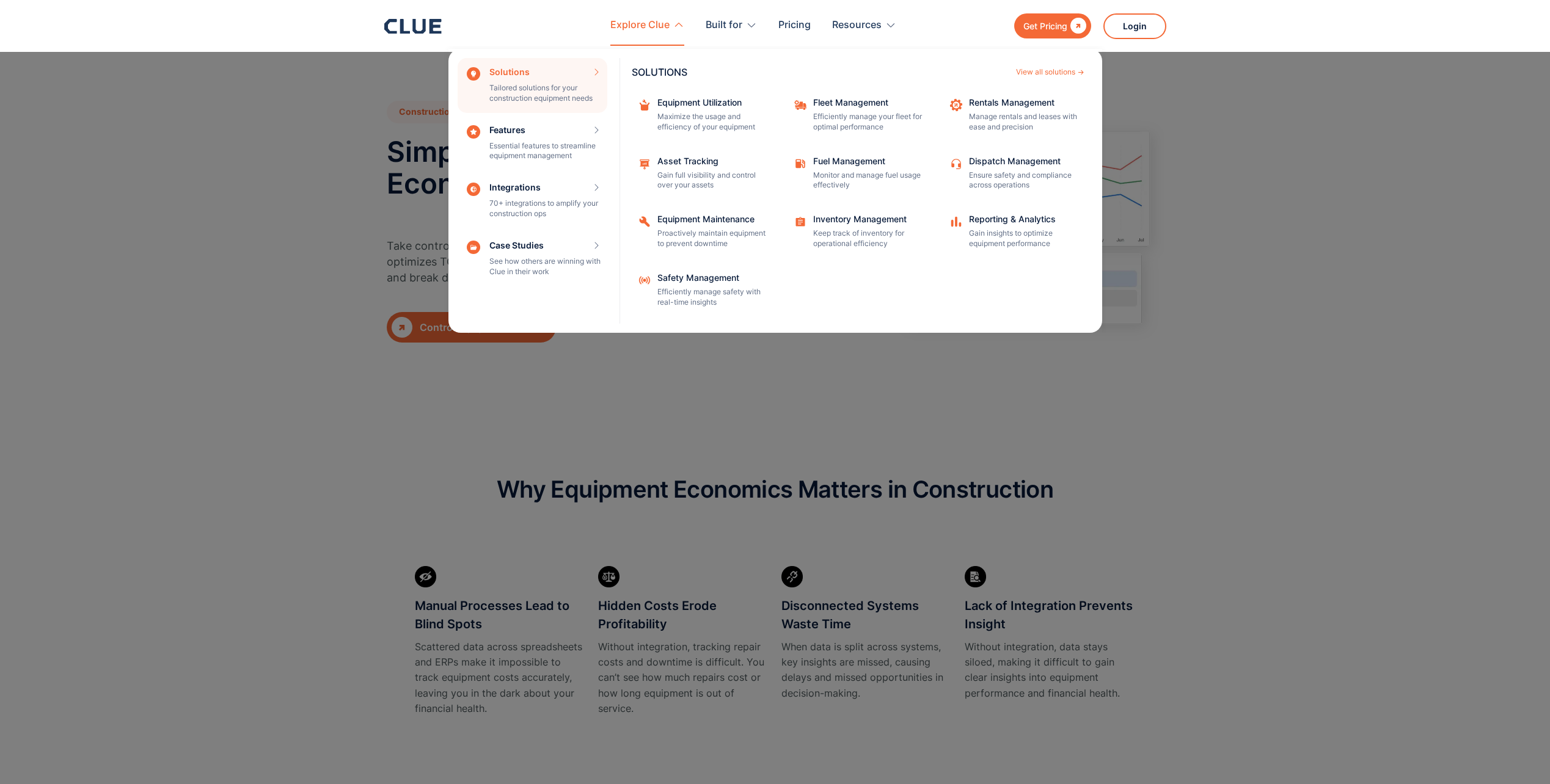
click at [640, 26] on div "Explore Clue" at bounding box center [640, 25] width 60 height 39
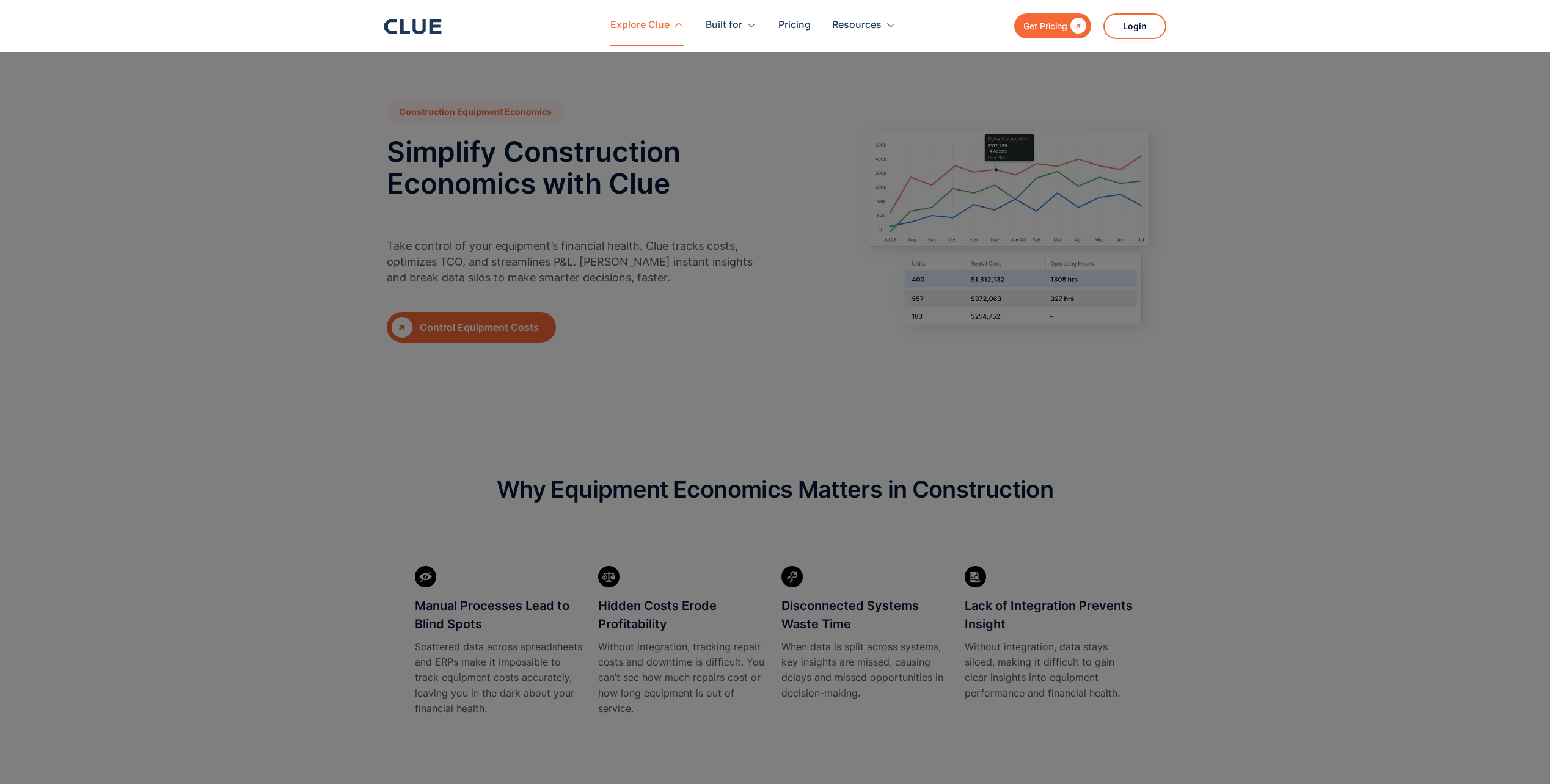
click at [640, 26] on div "Explore Clue" at bounding box center [640, 25] width 60 height 39
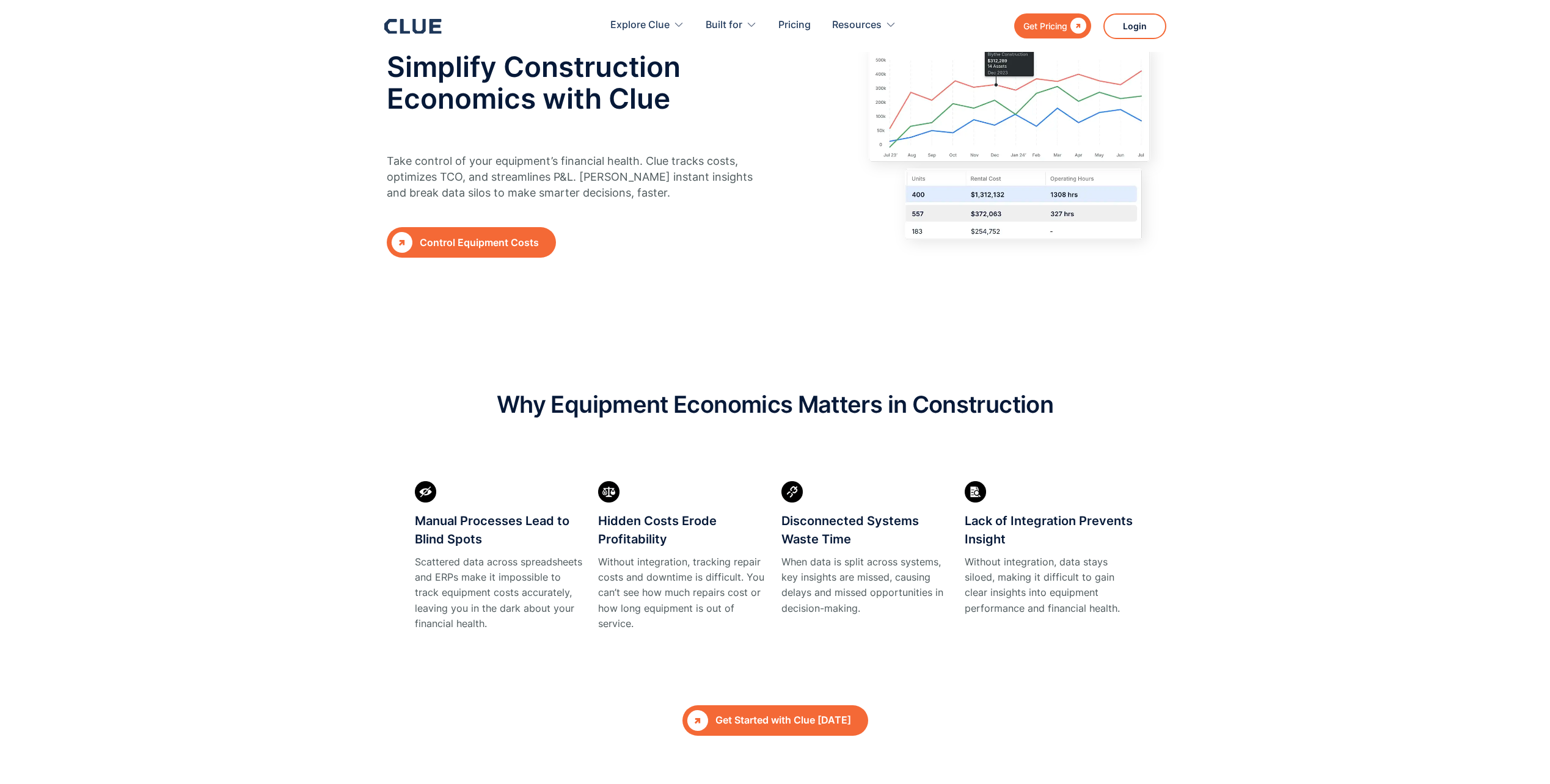
scroll to position [183, 0]
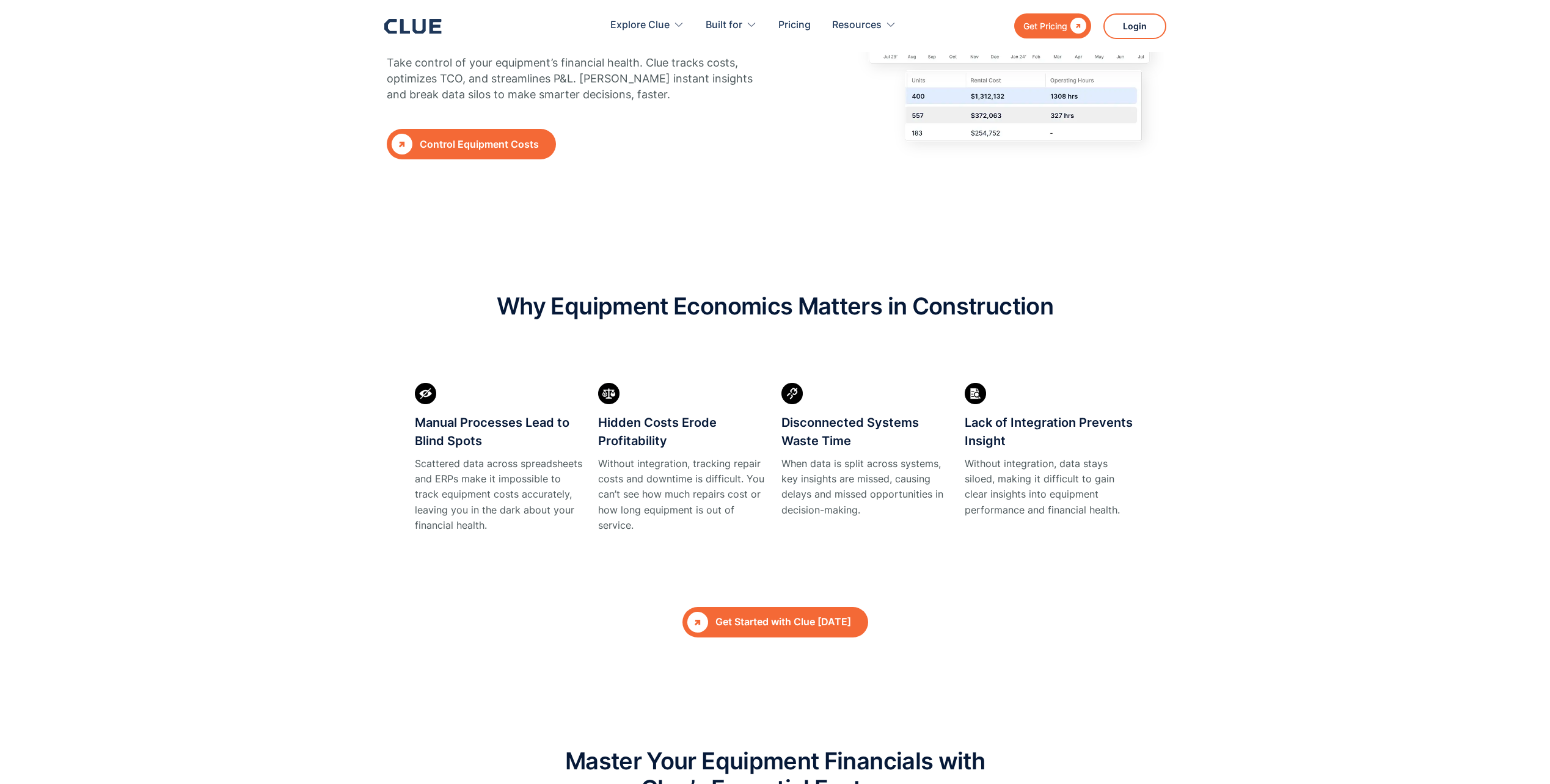
click at [469, 145] on div "Control Equipment Costs" at bounding box center [485, 145] width 131 height 15
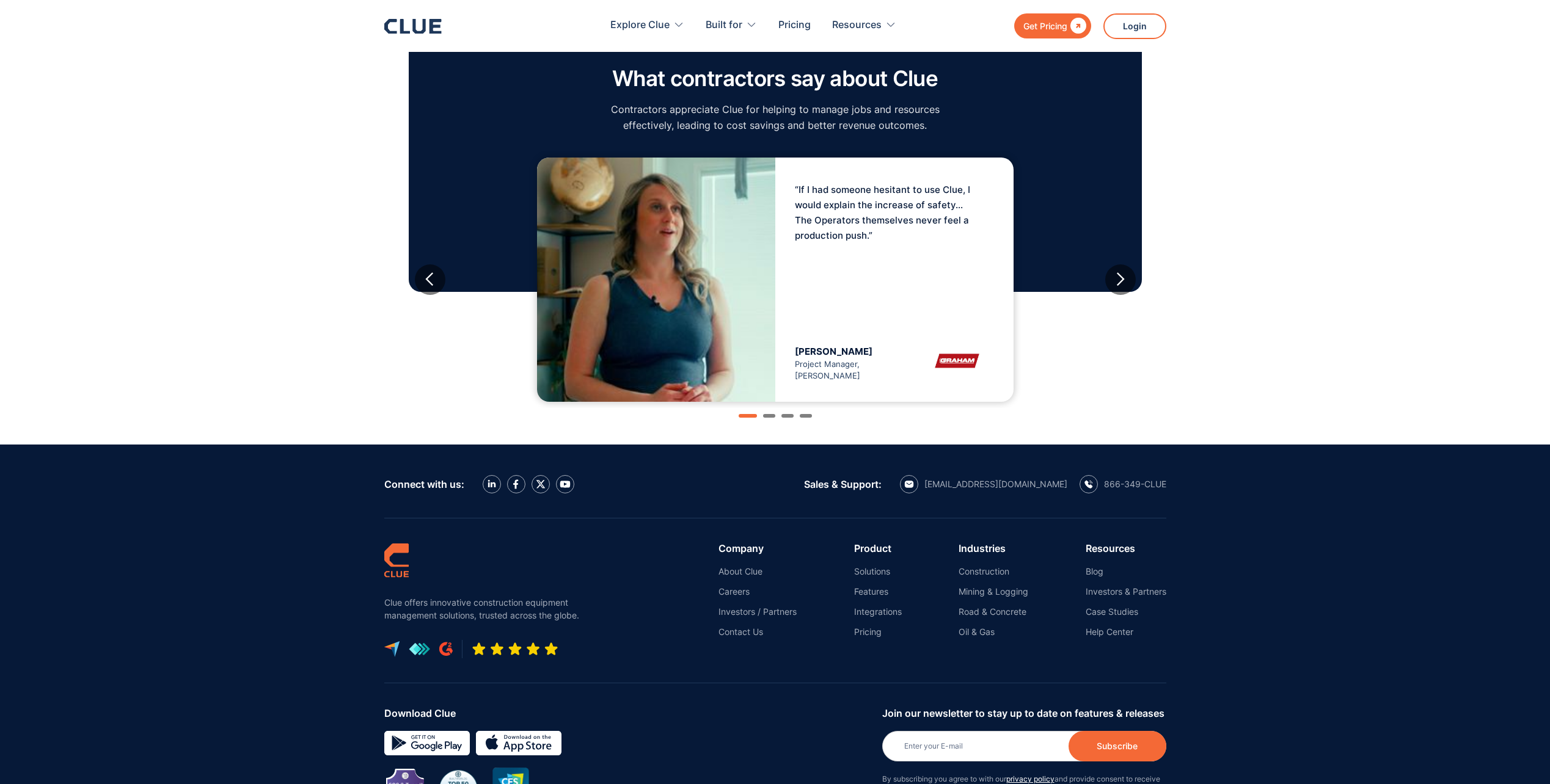
scroll to position [1215, 0]
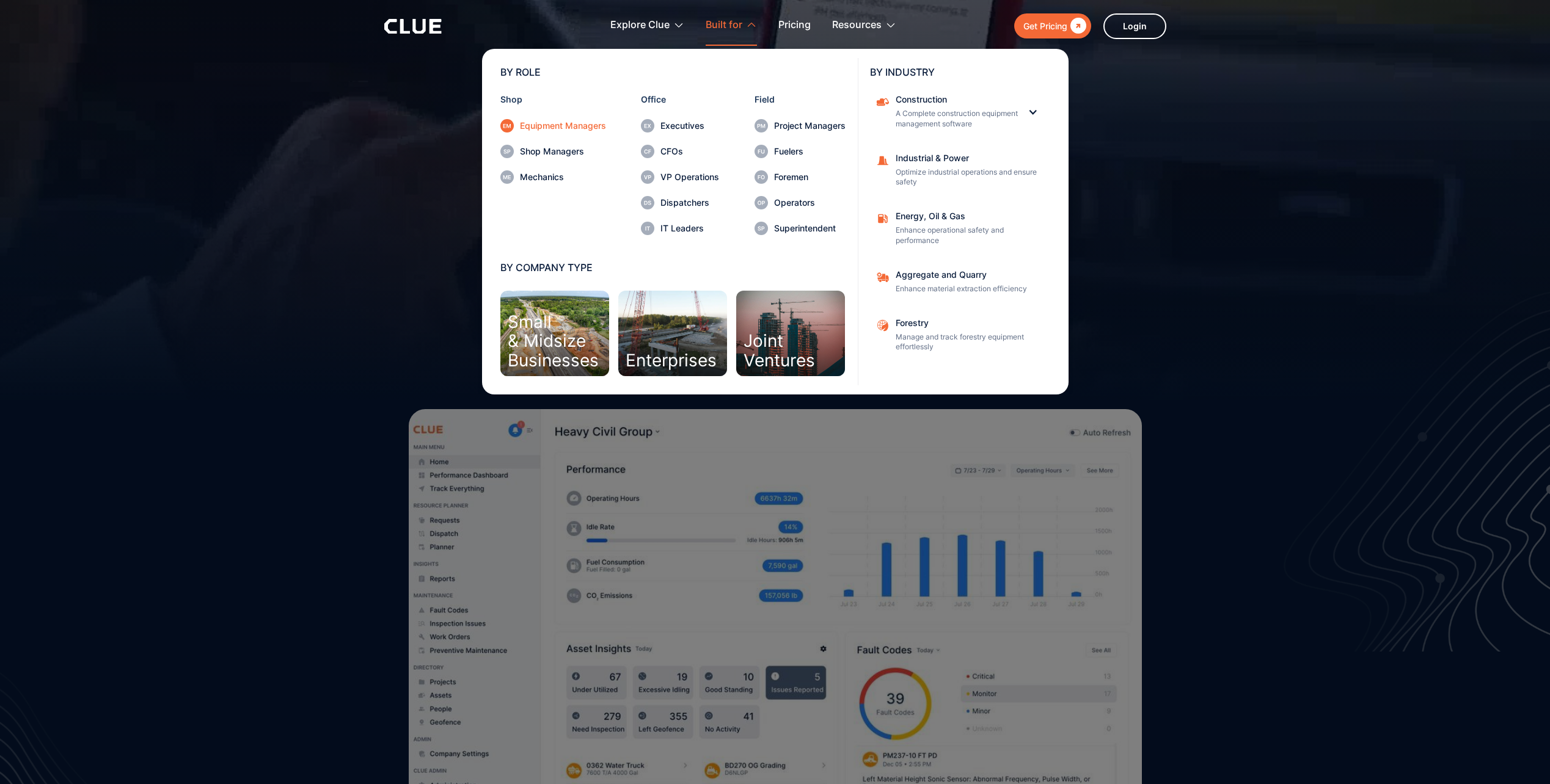
click at [560, 122] on div "Equipment Managers" at bounding box center [563, 126] width 86 height 8
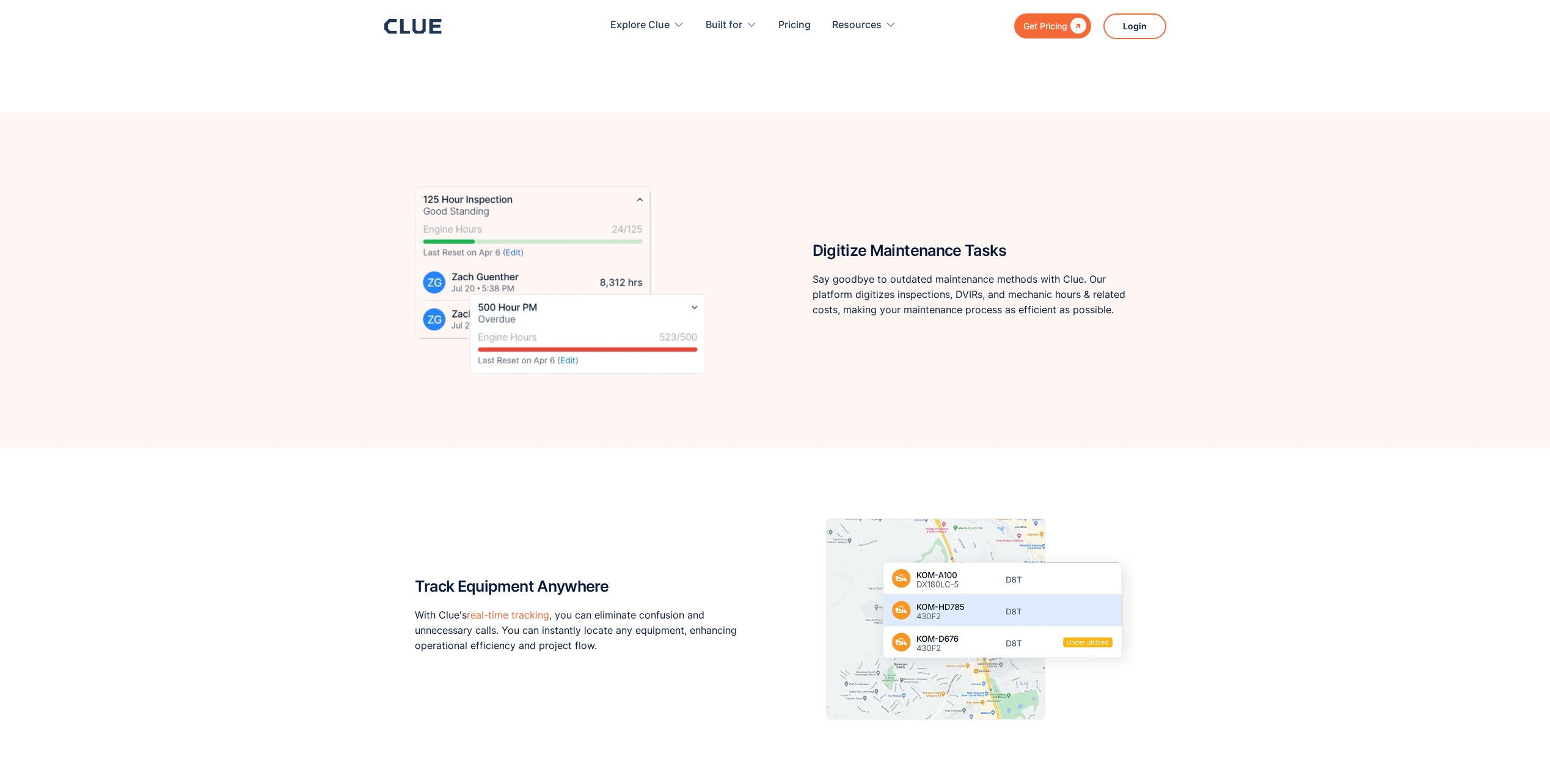
scroll to position [1222, 0]
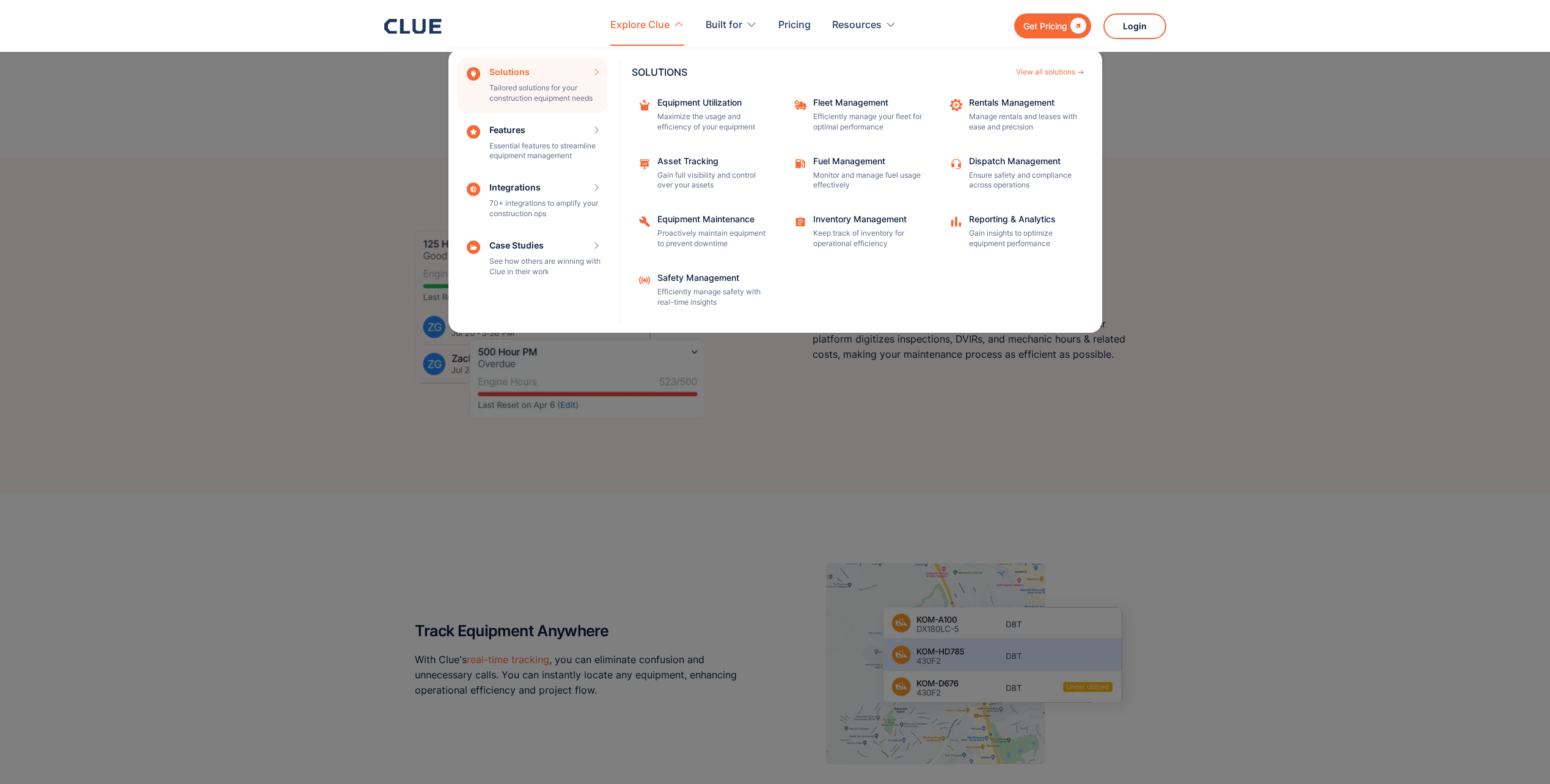
click at [647, 35] on div "Explore Clue" at bounding box center [640, 25] width 60 height 39
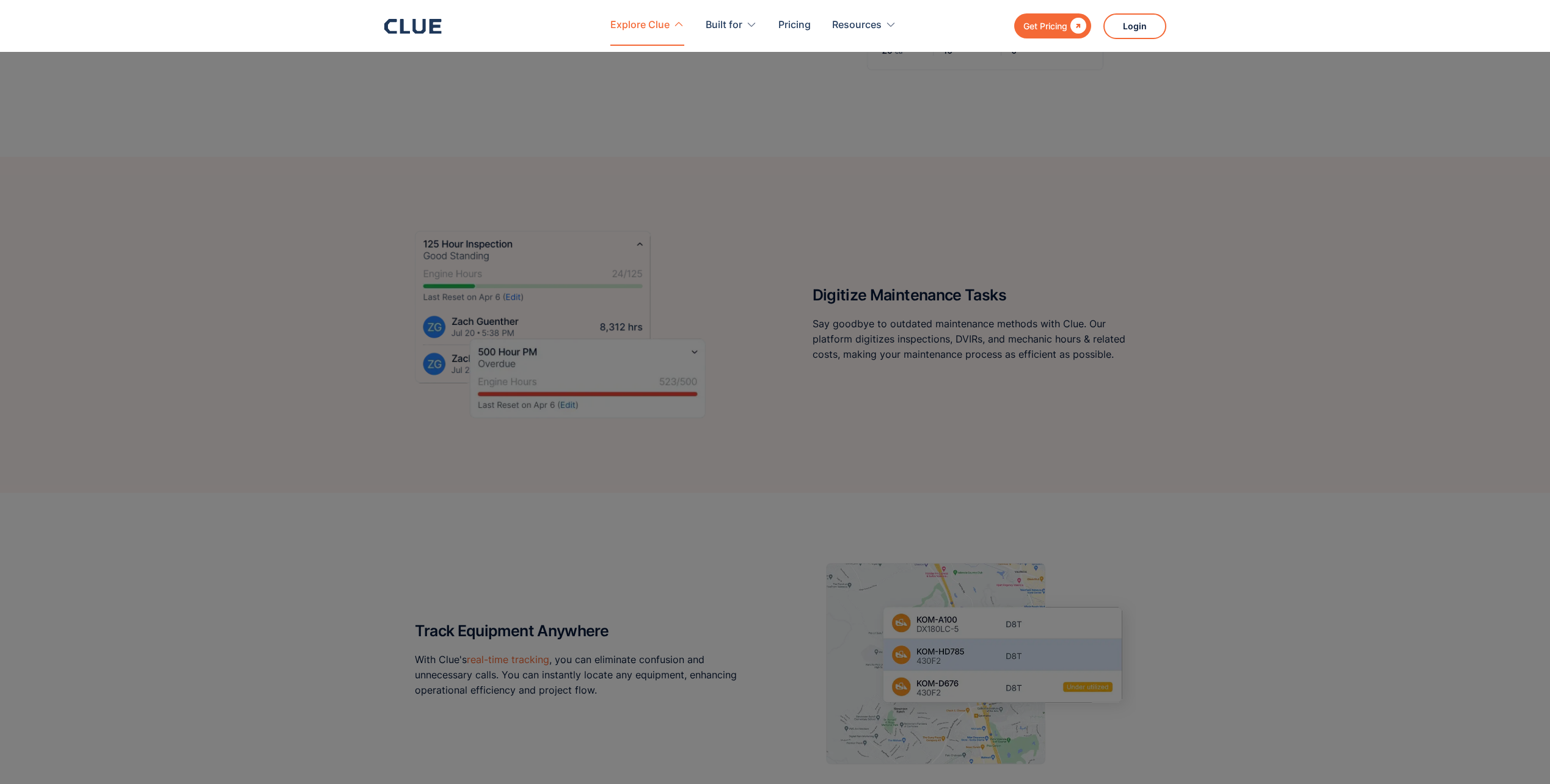
click at [647, 35] on div "Explore Clue" at bounding box center [640, 25] width 60 height 39
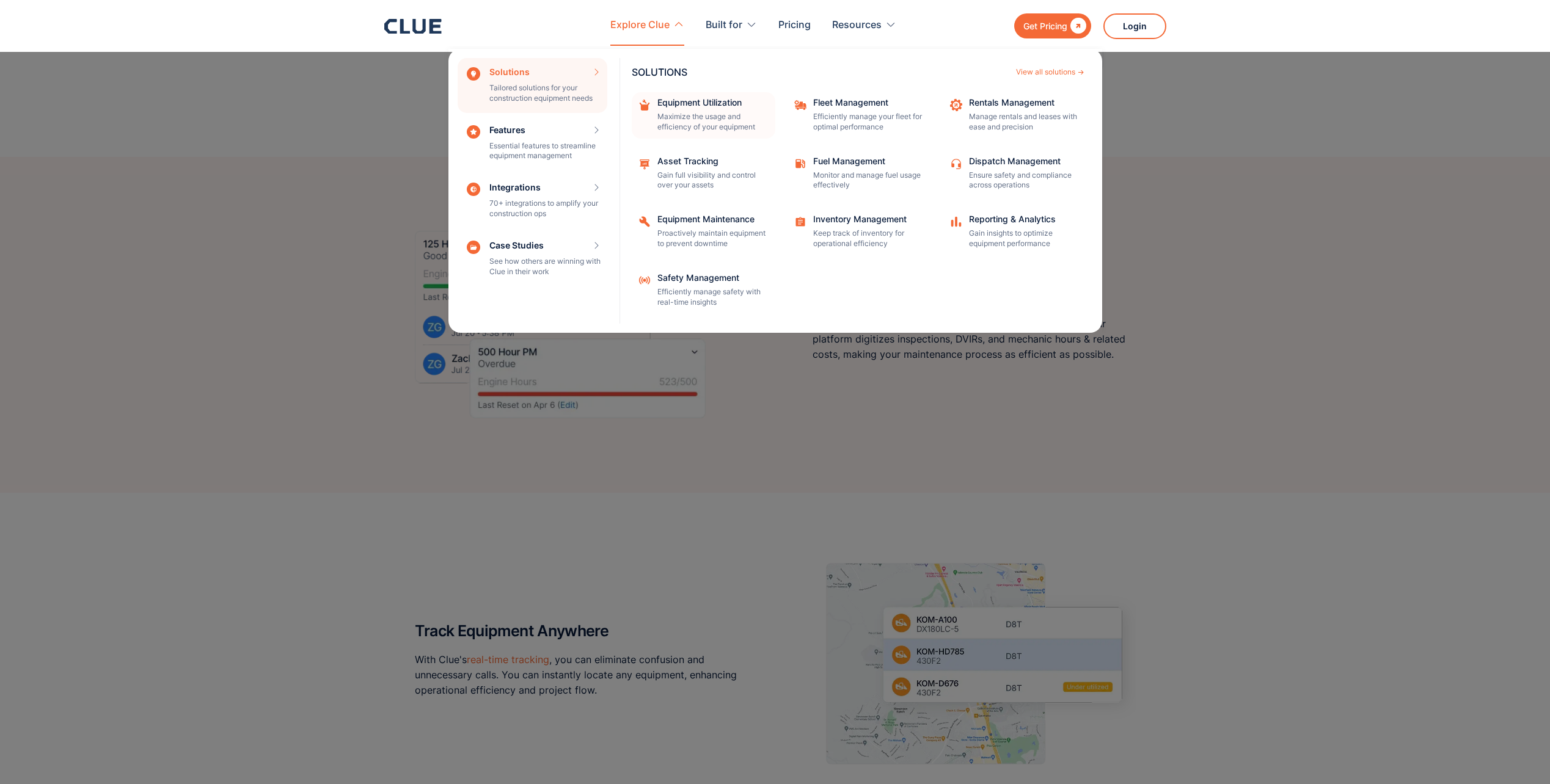
click at [670, 111] on div "Equipment Utilization Maximize the usage and efficiency of your equipment" at bounding box center [712, 115] width 110 height 34
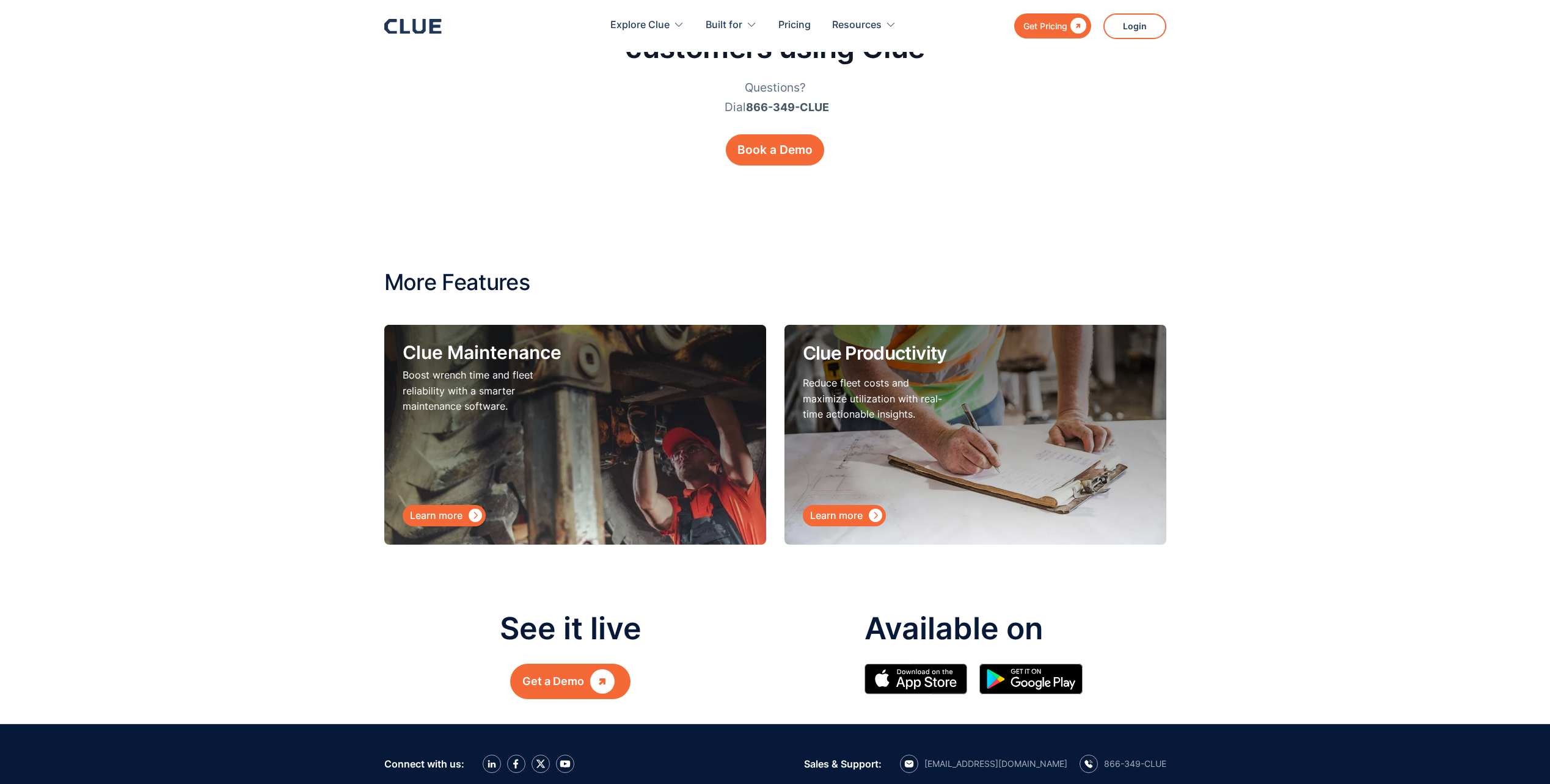
scroll to position [5864, 0]
